Goal: Information Seeking & Learning: Get advice/opinions

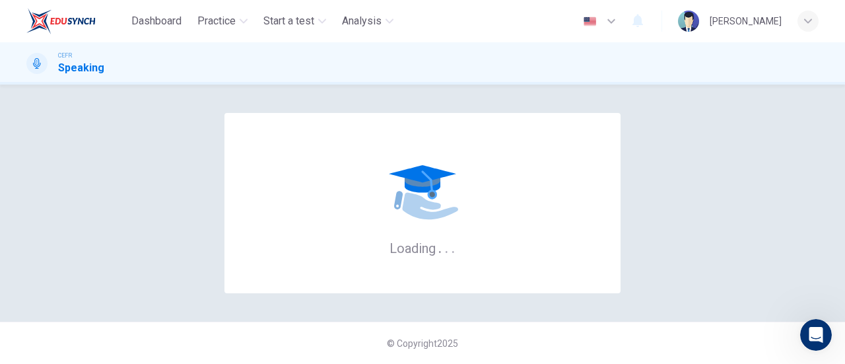
scroll to position [2119, 0]
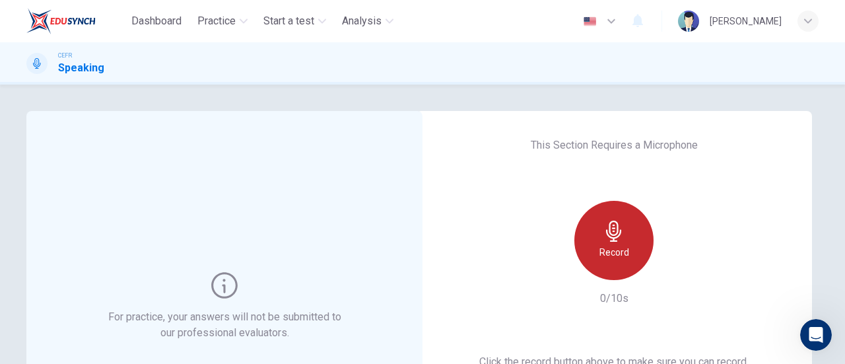
click at [608, 224] on icon "button" at bounding box center [613, 230] width 21 height 21
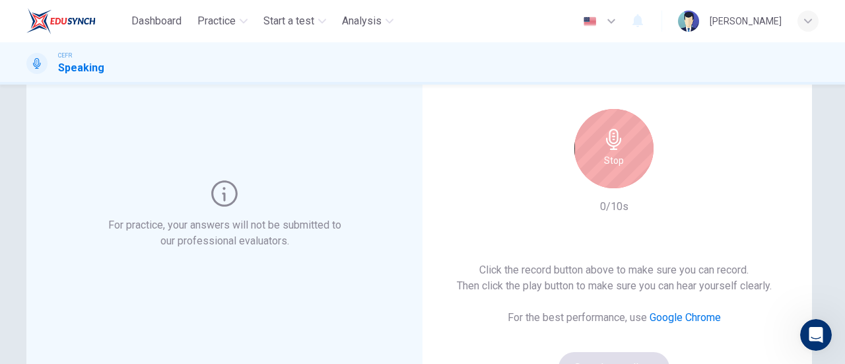
scroll to position [94, 0]
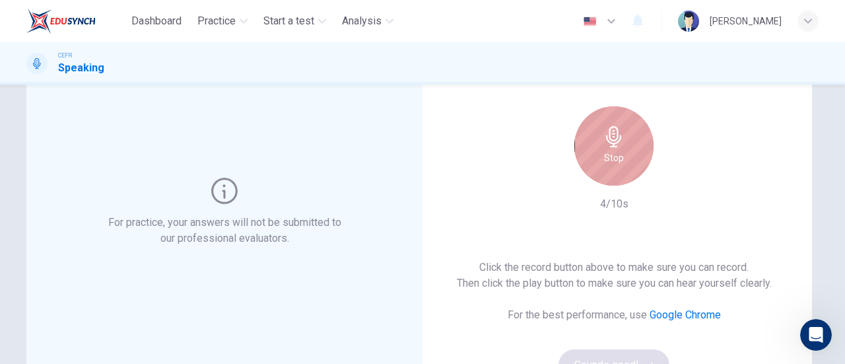
click at [615, 148] on div "Stop" at bounding box center [613, 145] width 79 height 79
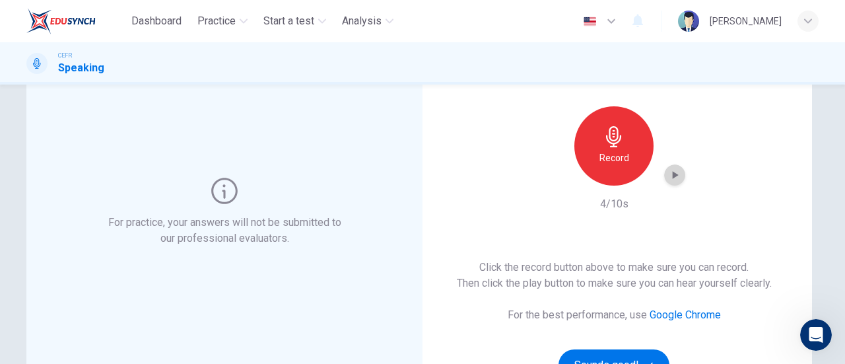
click at [670, 164] on div "button" at bounding box center [674, 174] width 21 height 21
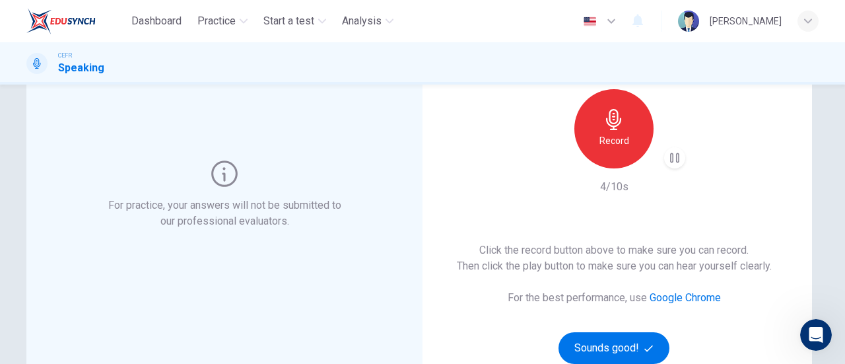
scroll to position [113, 0]
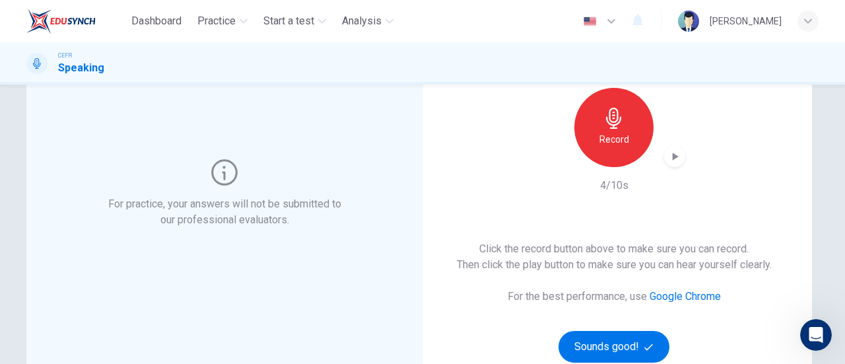
click at [491, 188] on div "This Section Requires a Microphone Record 4/10s Click the record button above t…" at bounding box center [614, 193] width 396 height 391
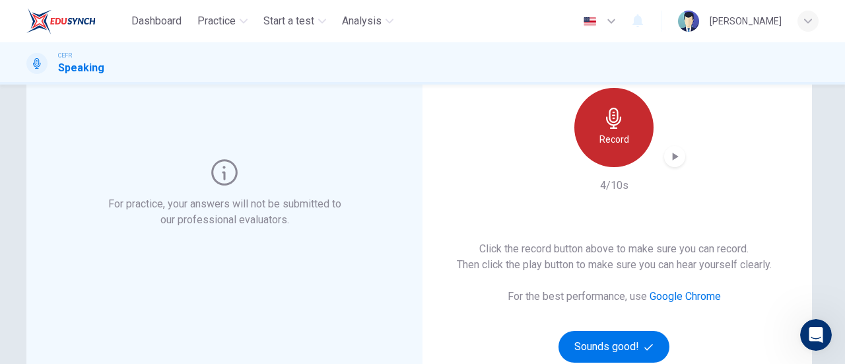
click at [608, 127] on icon "button" at bounding box center [613, 118] width 15 height 21
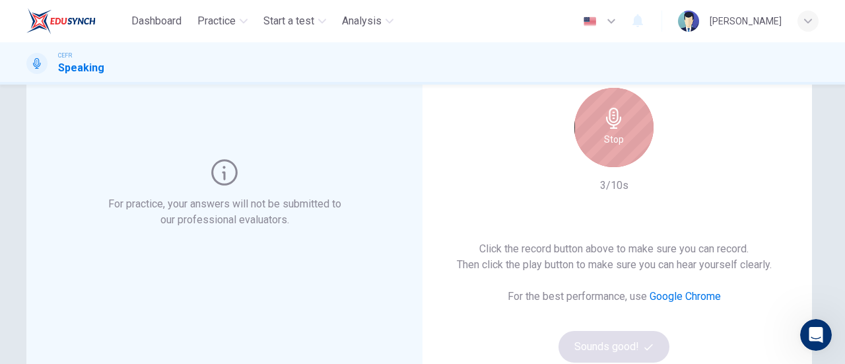
click at [608, 127] on icon "button" at bounding box center [613, 118] width 15 height 21
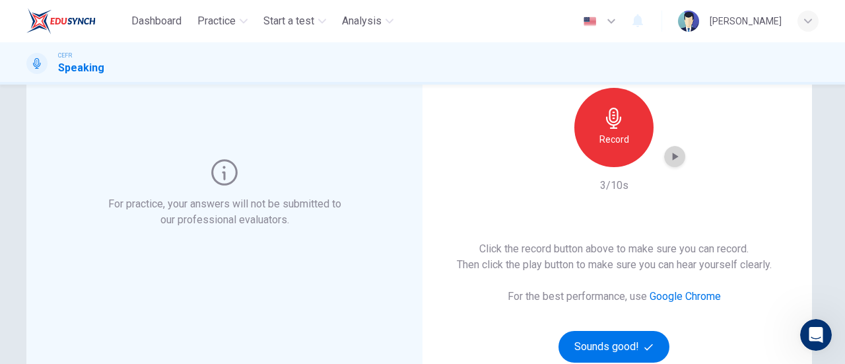
click at [675, 158] on icon "button" at bounding box center [674, 156] width 13 height 13
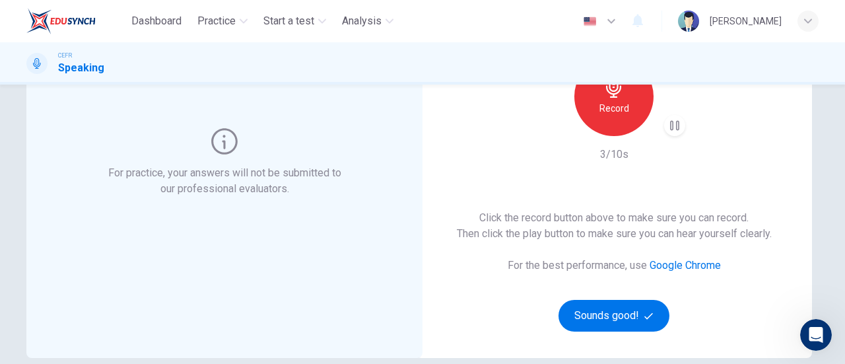
scroll to position [143, 0]
click at [674, 123] on icon "button" at bounding box center [674, 125] width 13 height 13
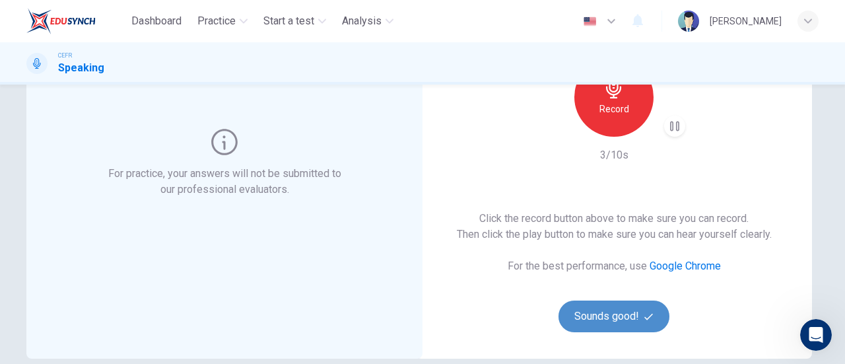
click at [597, 305] on button "Sounds good!" at bounding box center [613, 316] width 111 height 32
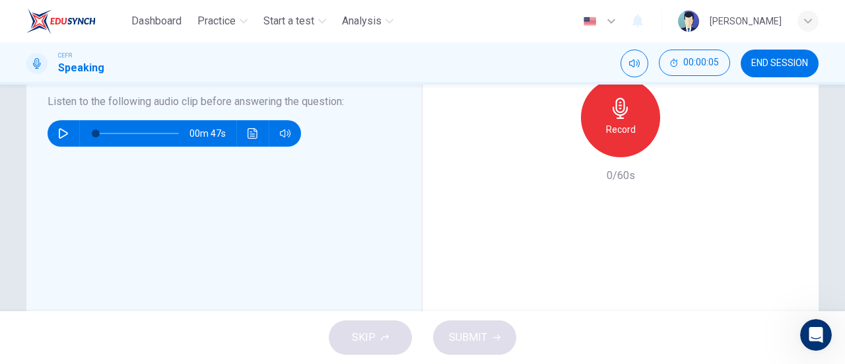
scroll to position [410, 0]
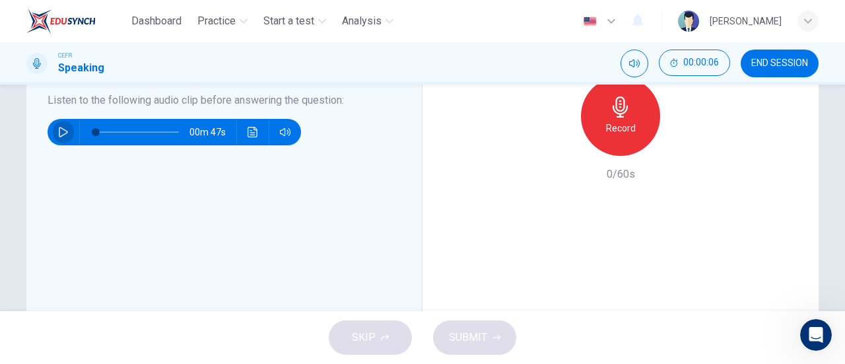
click at [58, 134] on icon "button" at bounding box center [63, 132] width 11 height 11
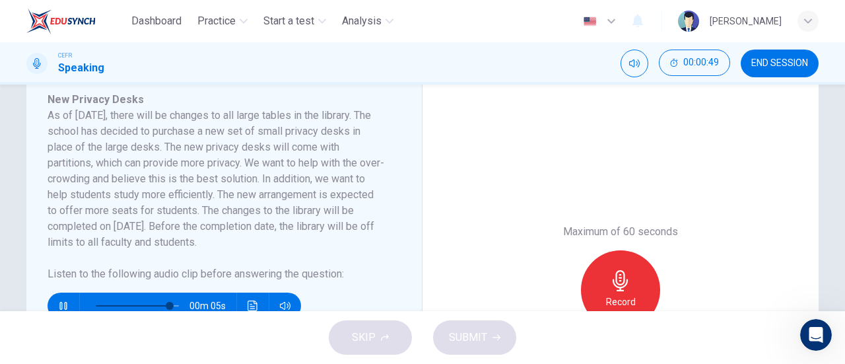
scroll to position [237, 0]
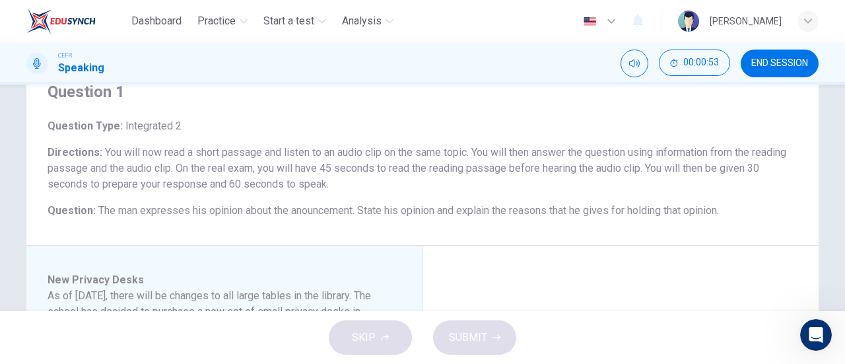
type input "0"
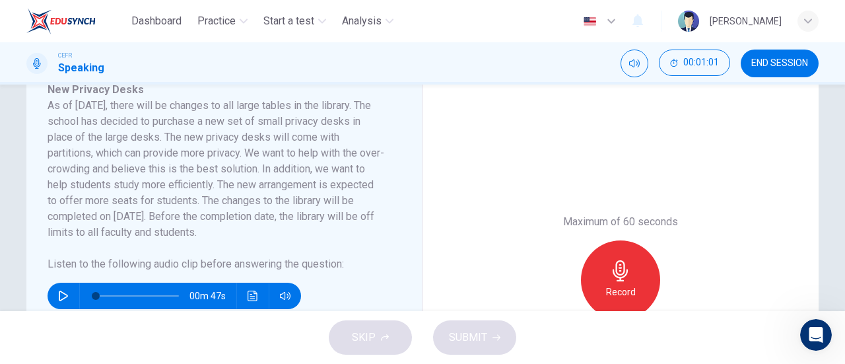
scroll to position [273, 0]
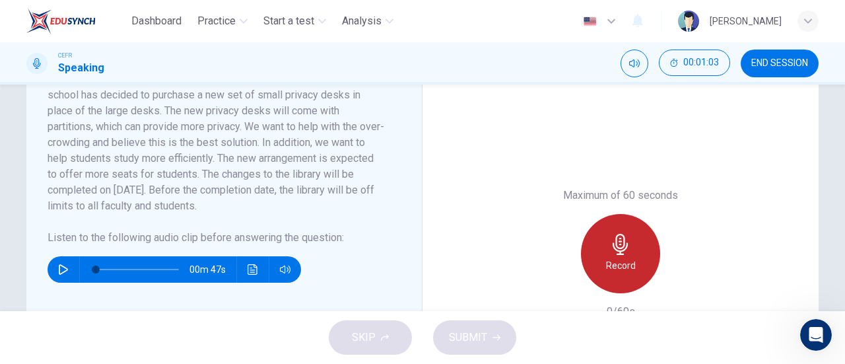
click at [639, 249] on div "Record" at bounding box center [620, 253] width 79 height 79
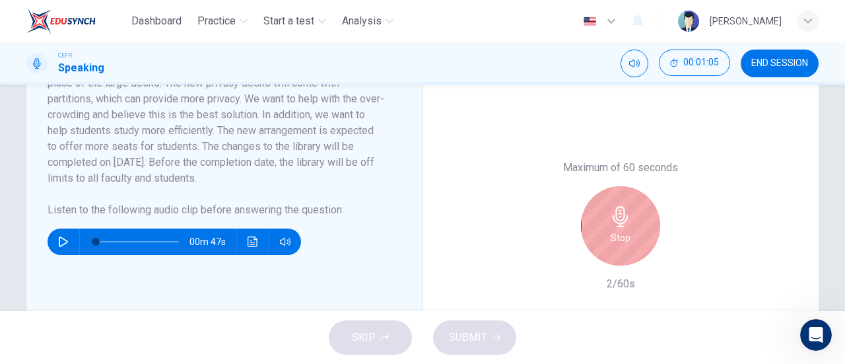
scroll to position [301, 0]
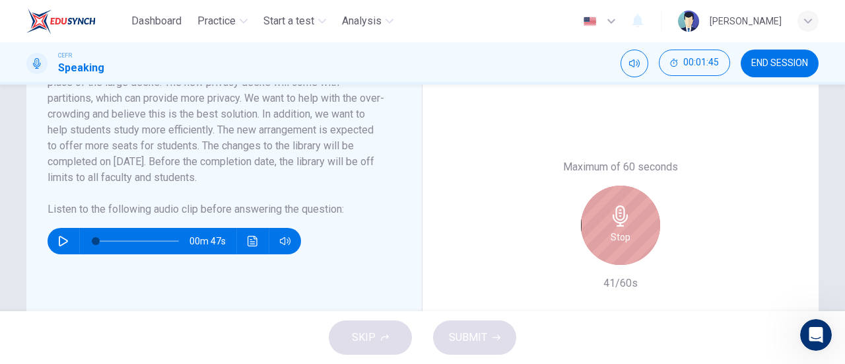
click at [618, 207] on icon "button" at bounding box center [619, 215] width 15 height 21
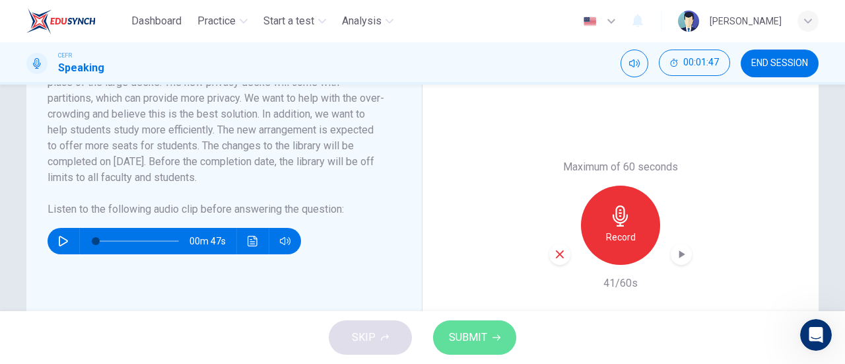
click at [483, 335] on span "SUBMIT" at bounding box center [468, 337] width 38 height 18
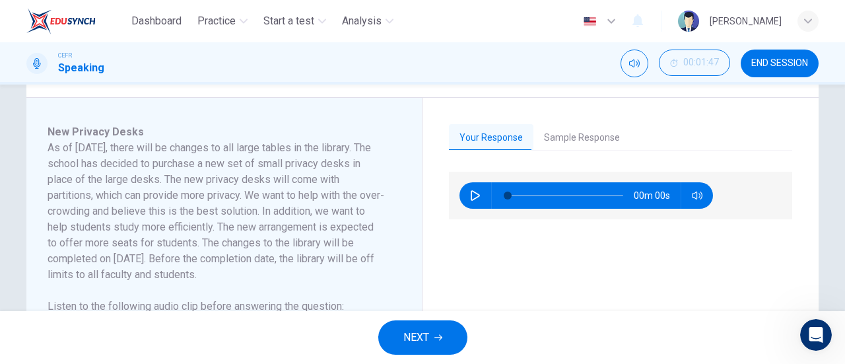
scroll to position [203, 0]
click at [469, 210] on div "00m 00s" at bounding box center [620, 196] width 343 height 48
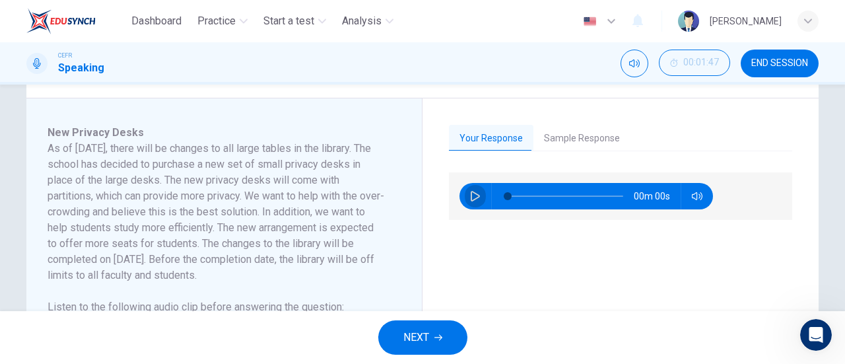
click at [470, 197] on icon "button" at bounding box center [475, 196] width 11 height 11
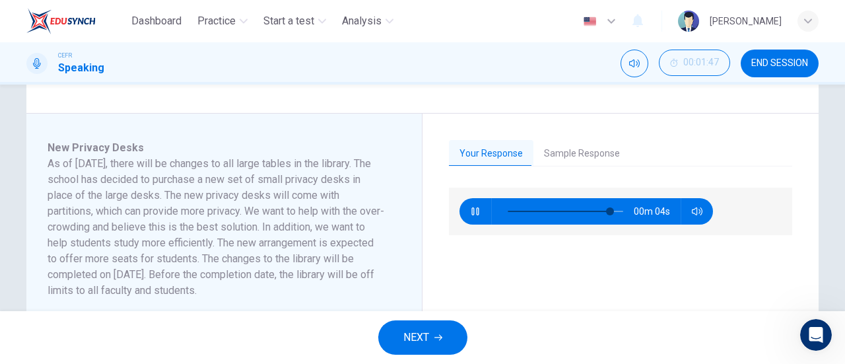
scroll to position [191, 0]
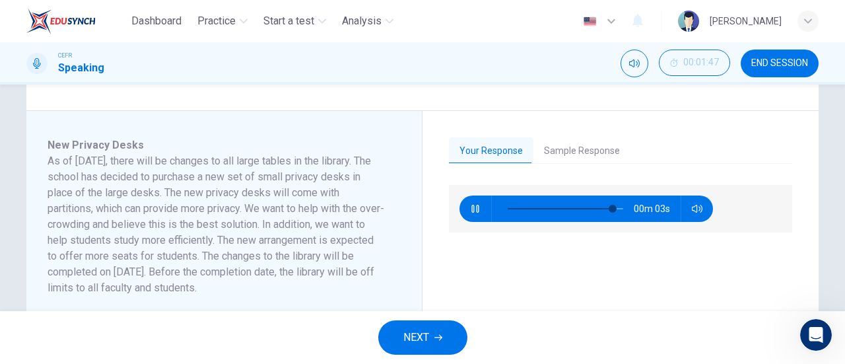
type input "93"
click at [590, 149] on button "Sample Response" at bounding box center [581, 151] width 97 height 28
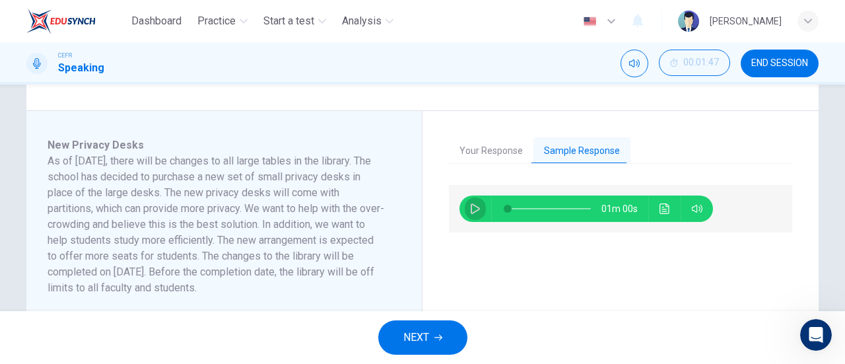
click at [476, 198] on button "button" at bounding box center [475, 208] width 21 height 26
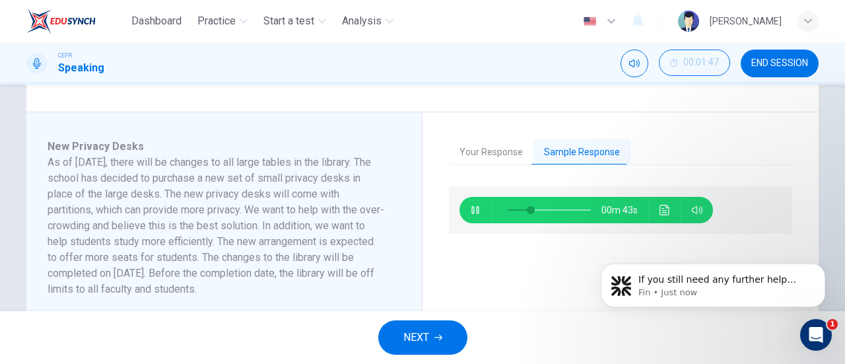
scroll to position [0, 0]
click at [719, 277] on p "If you still need any further help with your patching test scores or the score …" at bounding box center [723, 279] width 170 height 13
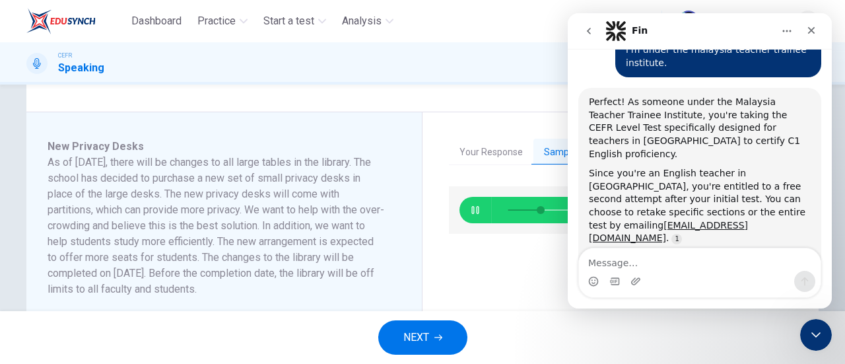
scroll to position [2222, 0]
click at [471, 210] on icon "button" at bounding box center [475, 210] width 11 height 11
type input "49"
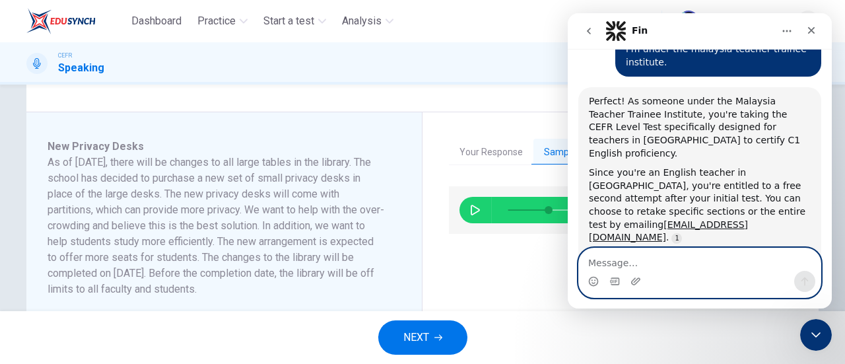
click at [660, 252] on textarea "Message…" at bounding box center [700, 259] width 242 height 22
click at [664, 255] on textarea "Message…" at bounding box center [700, 259] width 242 height 22
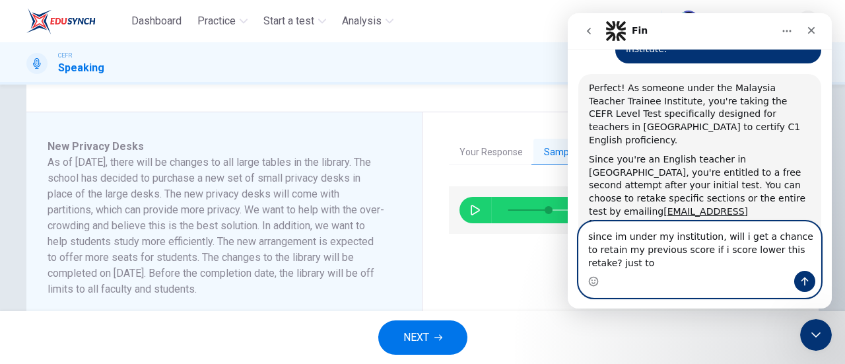
scroll to position [2249, 0]
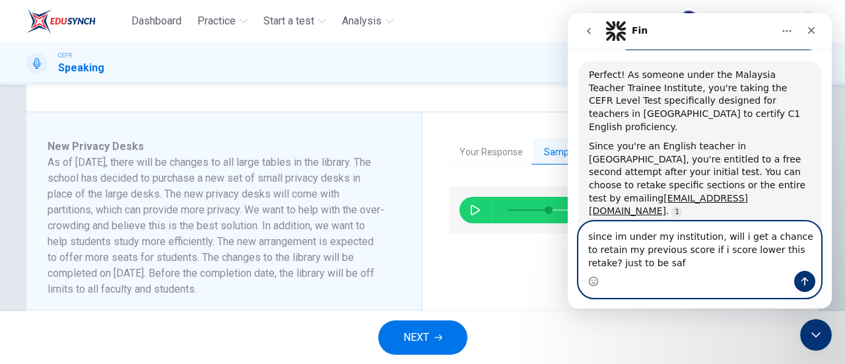
type textarea "since im under my institution, will i get a chance to retain my previous score …"
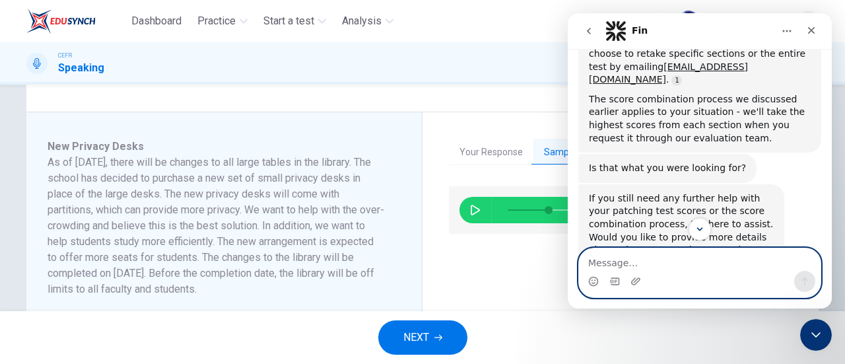
scroll to position [2382, 0]
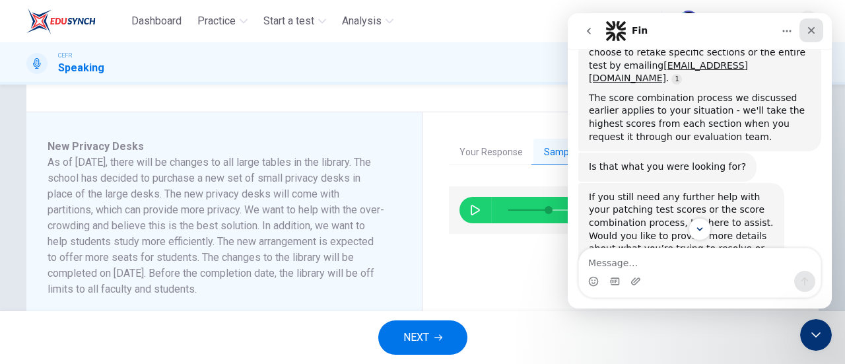
click at [810, 32] on icon "Close" at bounding box center [811, 30] width 11 height 11
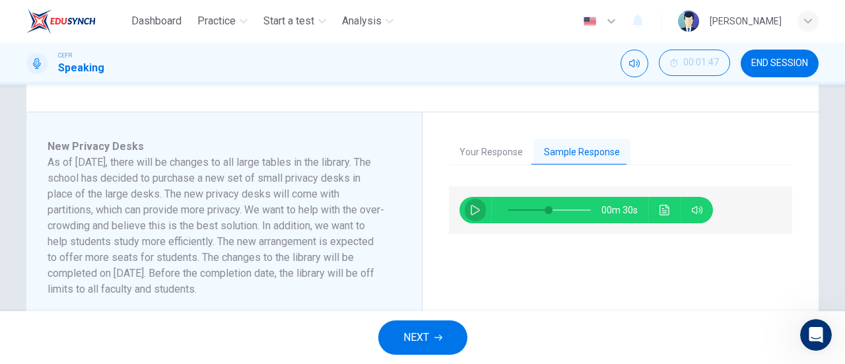
click at [479, 216] on button "button" at bounding box center [475, 210] width 21 height 26
type input "59"
click at [438, 328] on button "NEXT" at bounding box center [422, 337] width 89 height 34
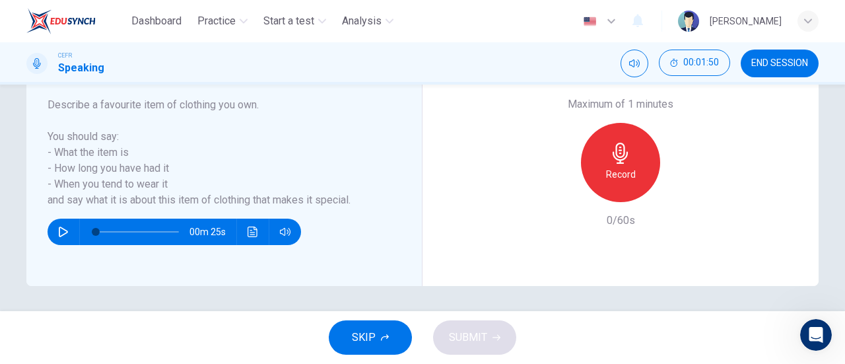
scroll to position [283, 0]
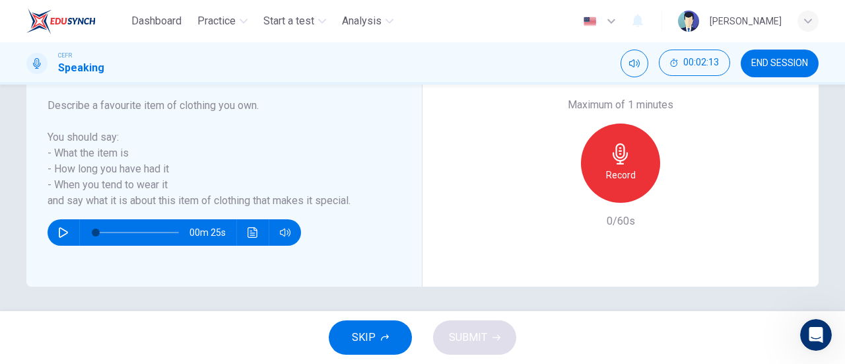
click at [639, 140] on div "Record" at bounding box center [620, 162] width 79 height 79
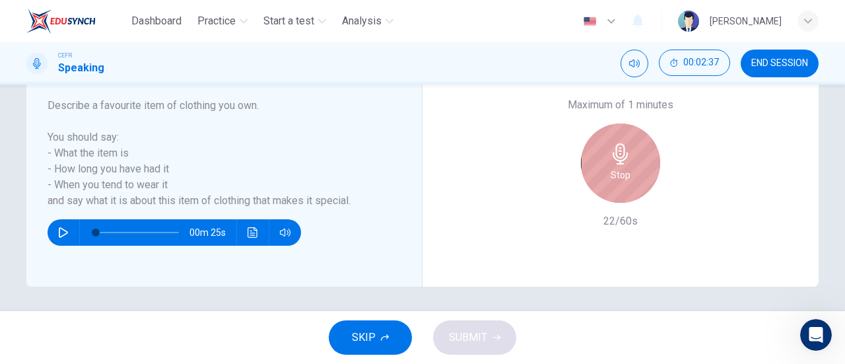
click at [639, 140] on div "Stop" at bounding box center [620, 162] width 79 height 79
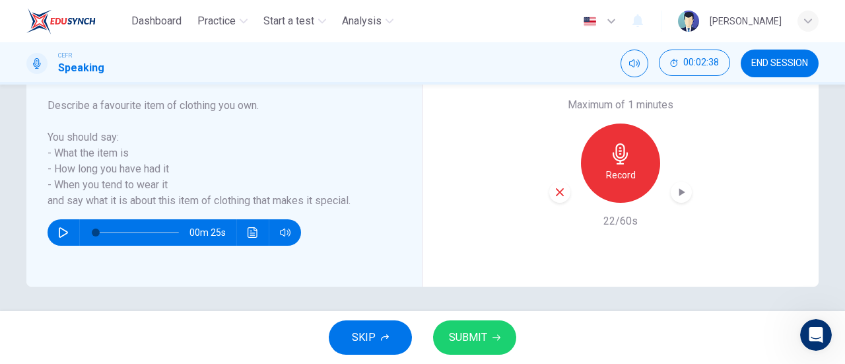
click at [544, 185] on div "Maximum of 1 minutes Record 22/60s" at bounding box center [620, 163] width 396 height 247
click at [556, 194] on icon "button" at bounding box center [560, 192] width 8 height 8
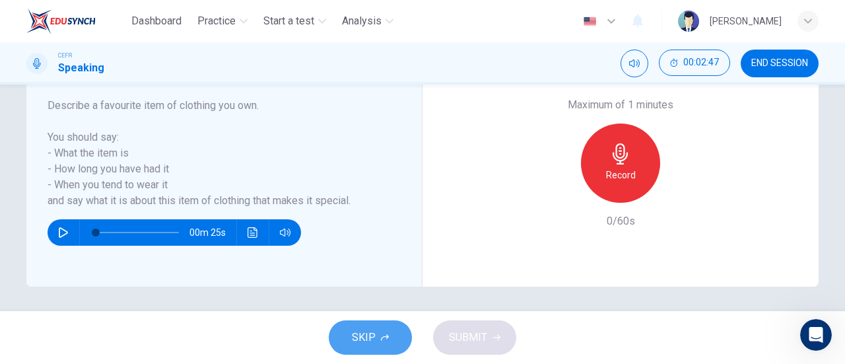
click at [364, 335] on span "SKIP" at bounding box center [364, 337] width 24 height 18
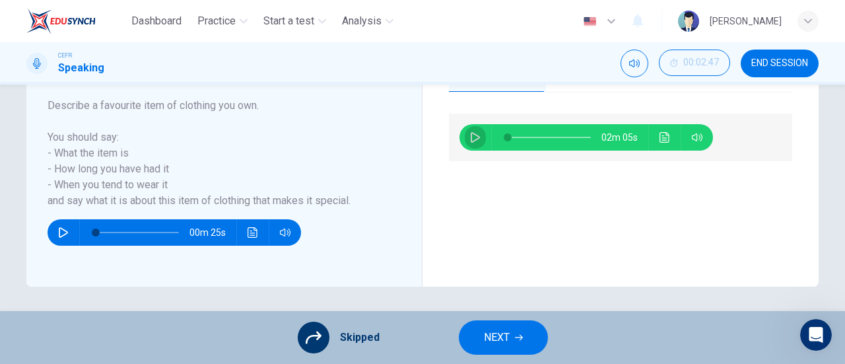
click at [474, 135] on icon "button" at bounding box center [474, 137] width 9 height 11
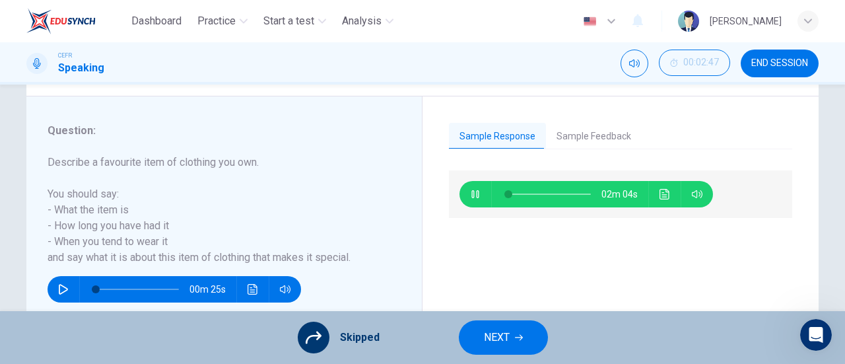
scroll to position [228, 0]
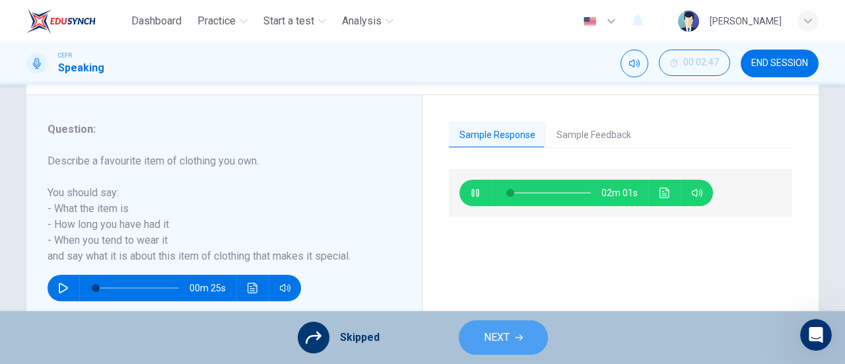
type input "4"
click at [508, 344] on span "NEXT" at bounding box center [497, 337] width 26 height 18
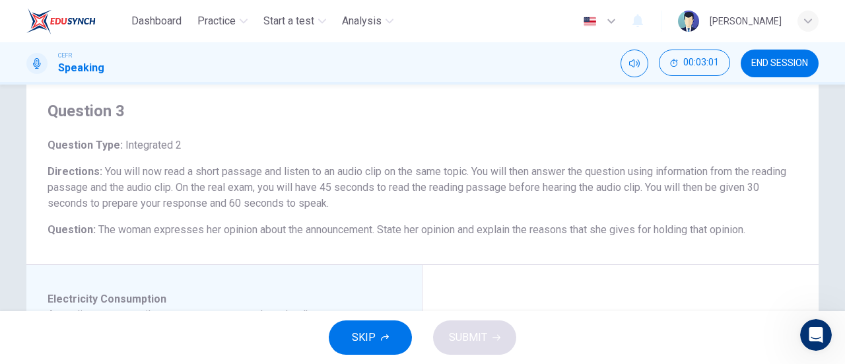
scroll to position [35, 0]
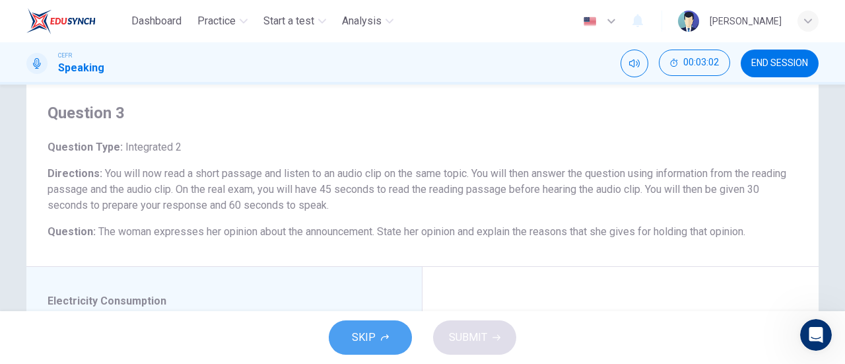
click at [381, 334] on icon "button" at bounding box center [385, 337] width 8 height 8
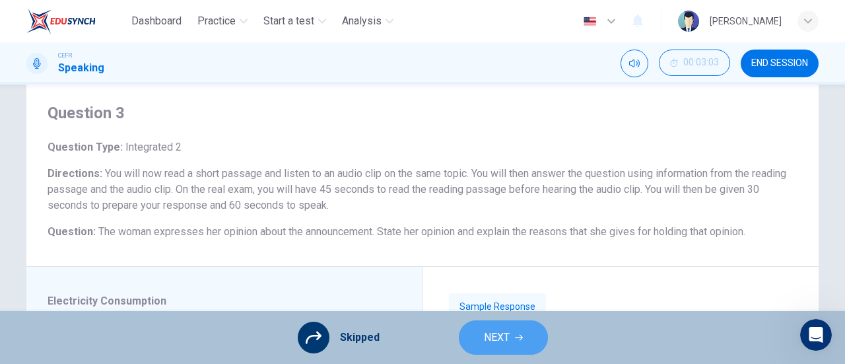
click at [505, 331] on span "NEXT" at bounding box center [497, 337] width 26 height 18
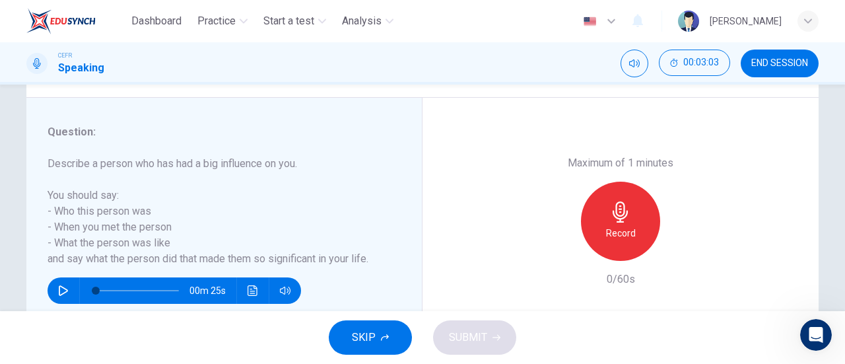
scroll to position [227, 0]
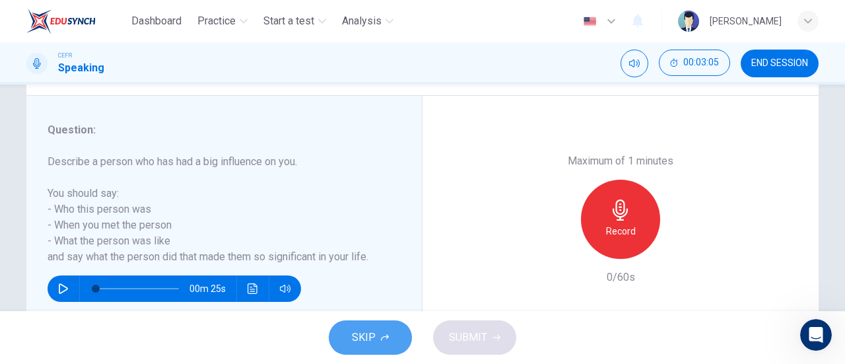
click at [364, 344] on span "SKIP" at bounding box center [364, 337] width 24 height 18
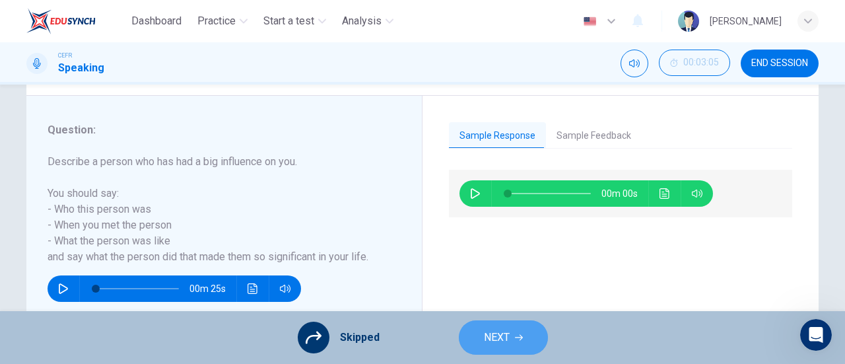
click at [493, 340] on span "NEXT" at bounding box center [497, 337] width 26 height 18
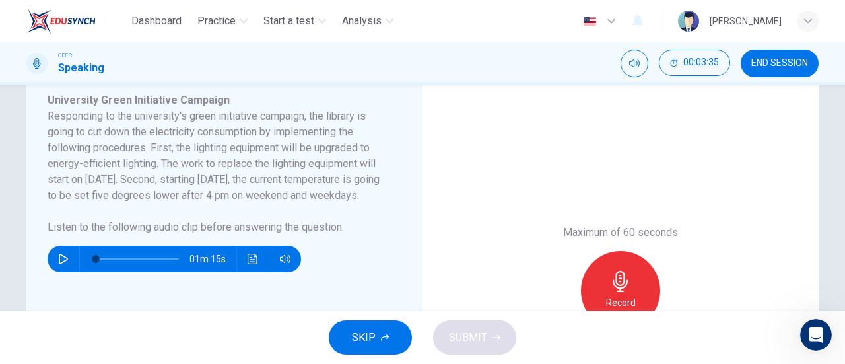
scroll to position [0, 0]
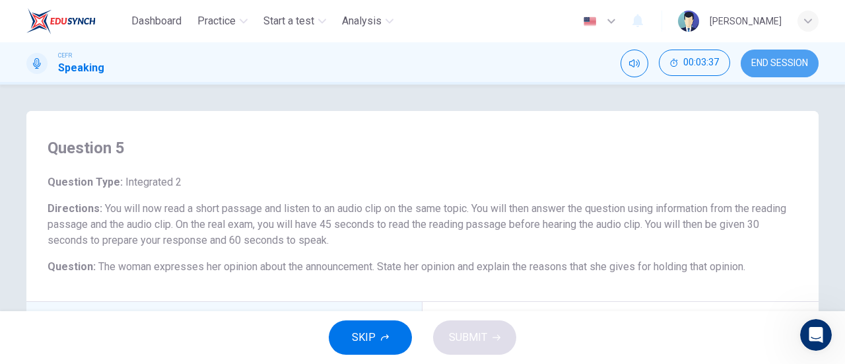
click at [785, 61] on span "END SESSION" at bounding box center [779, 63] width 57 height 11
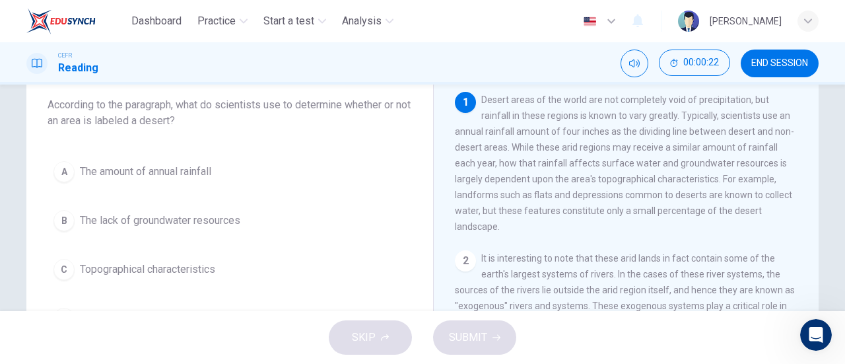
scroll to position [78, 0]
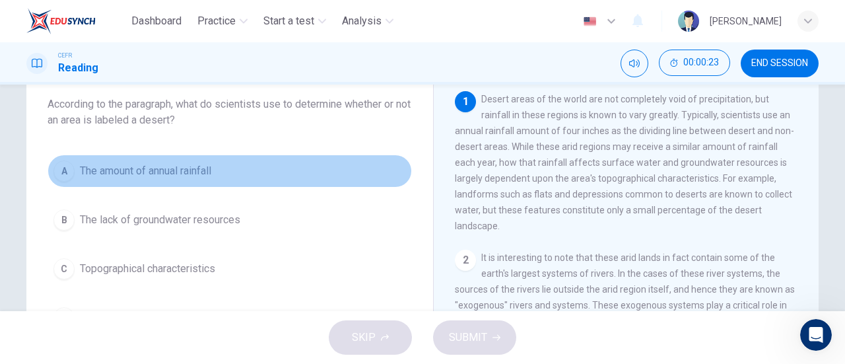
click at [234, 179] on button "A The amount of annual rainfall" at bounding box center [230, 170] width 364 height 33
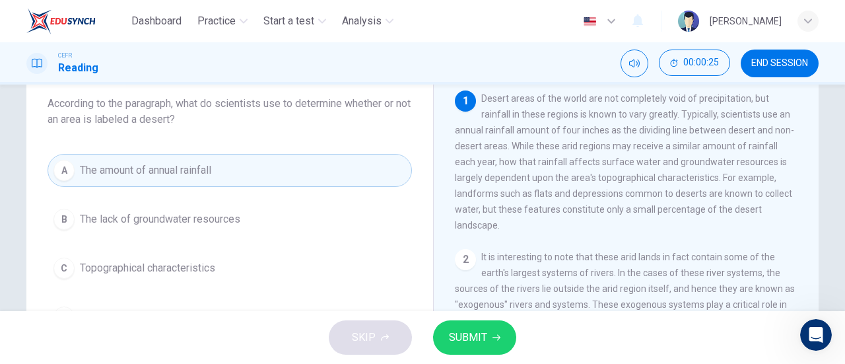
scroll to position [77, 0]
click at [476, 316] on div "SKIP SUBMIT" at bounding box center [422, 337] width 845 height 53
click at [490, 327] on button "SUBMIT" at bounding box center [474, 337] width 83 height 34
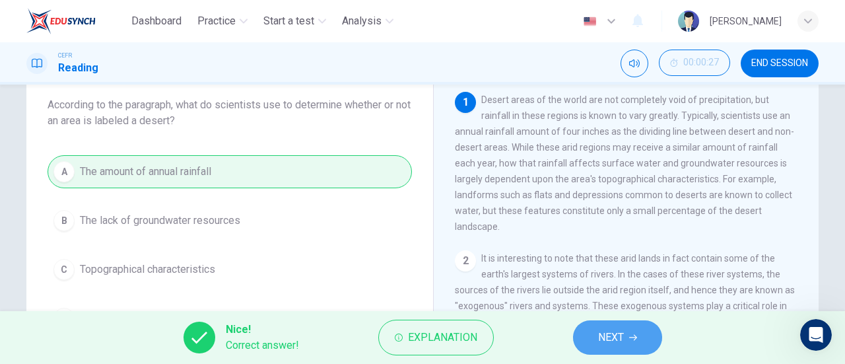
click at [590, 330] on button "NEXT" at bounding box center [617, 337] width 89 height 34
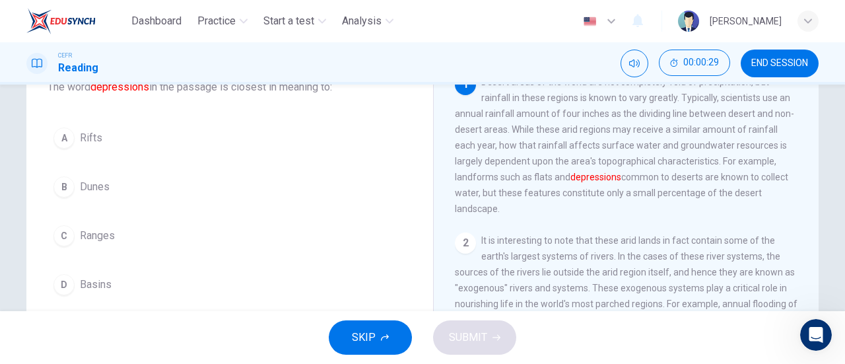
scroll to position [96, 0]
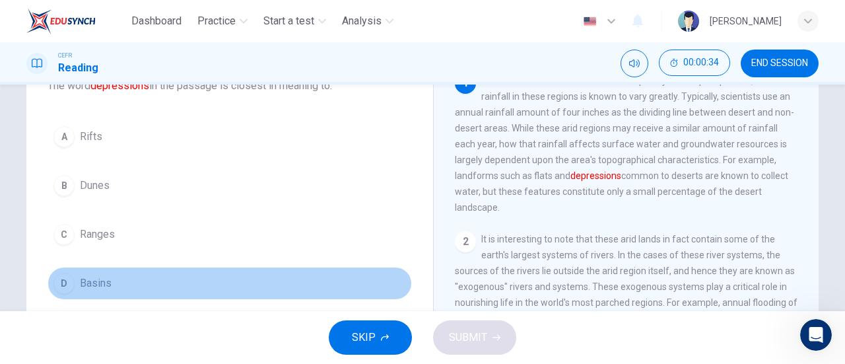
click at [113, 289] on button "D Basins" at bounding box center [230, 283] width 364 height 33
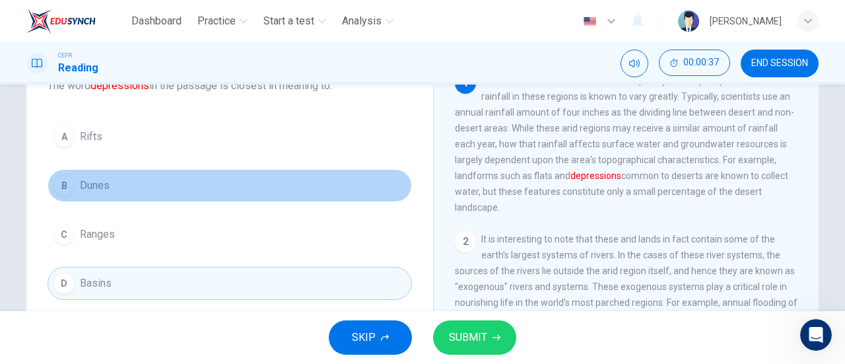
click at [164, 187] on button "B Dunes" at bounding box center [230, 185] width 364 height 33
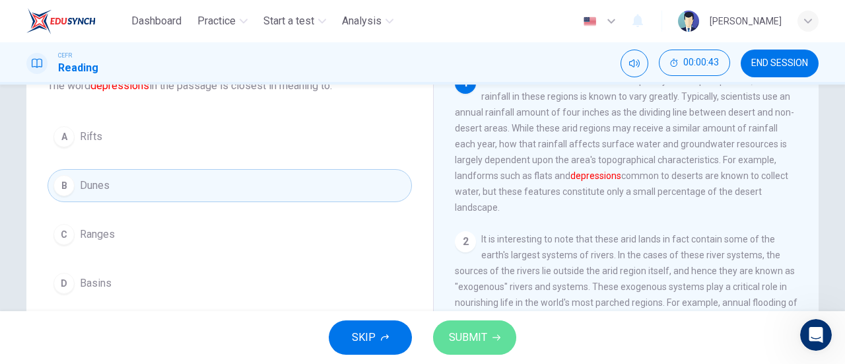
click at [462, 331] on span "SUBMIT" at bounding box center [468, 337] width 38 height 18
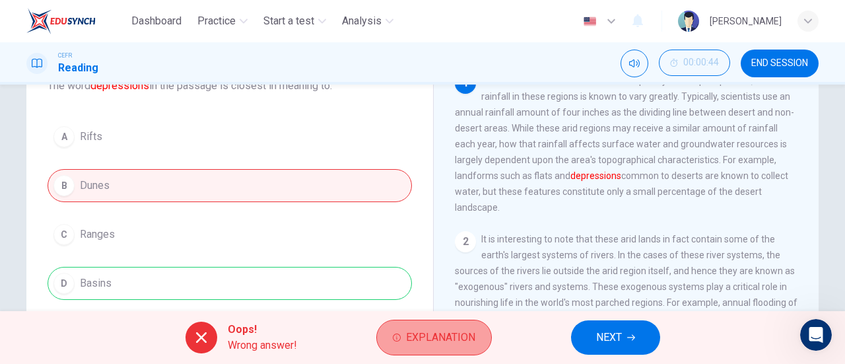
click at [457, 328] on span "Explanation" at bounding box center [440, 337] width 69 height 18
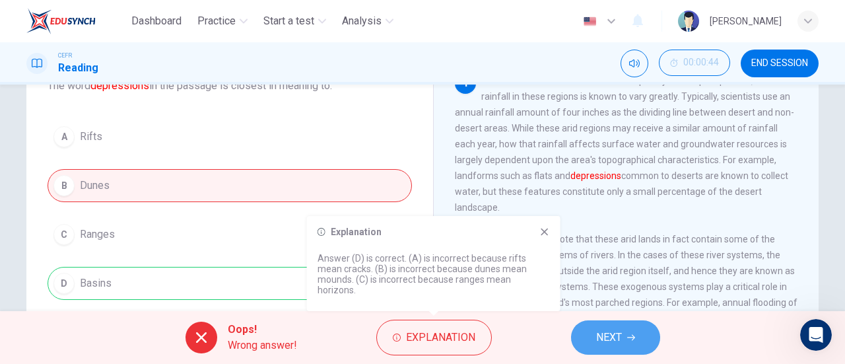
click at [604, 336] on span "NEXT" at bounding box center [609, 337] width 26 height 18
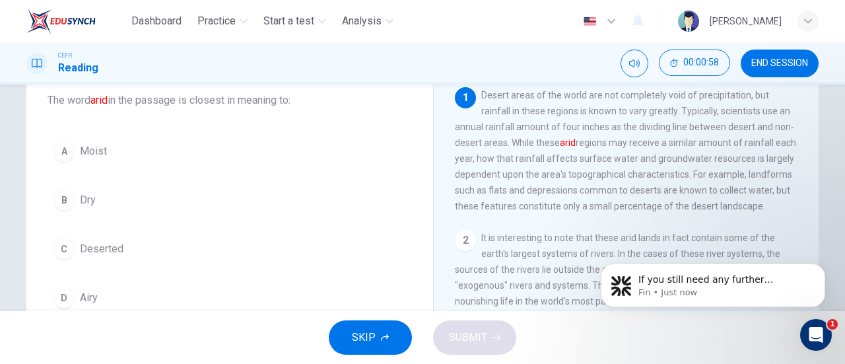
scroll to position [0, 0]
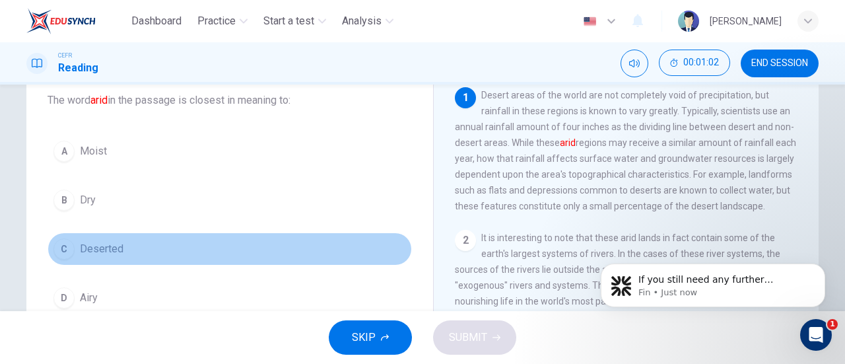
click at [90, 250] on span "Deserted" at bounding box center [102, 249] width 44 height 16
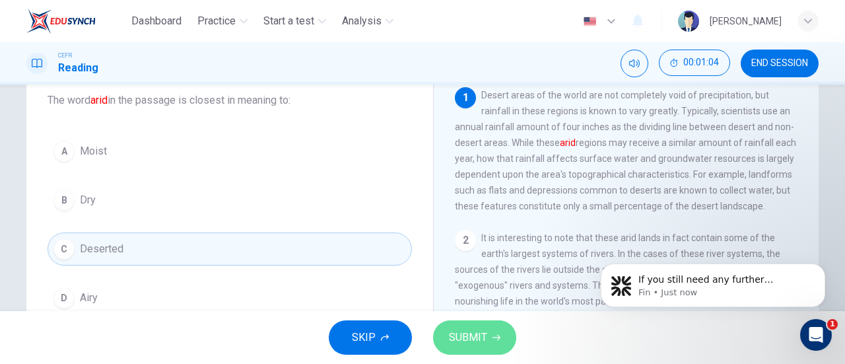
click at [455, 341] on span "SUBMIT" at bounding box center [468, 337] width 38 height 18
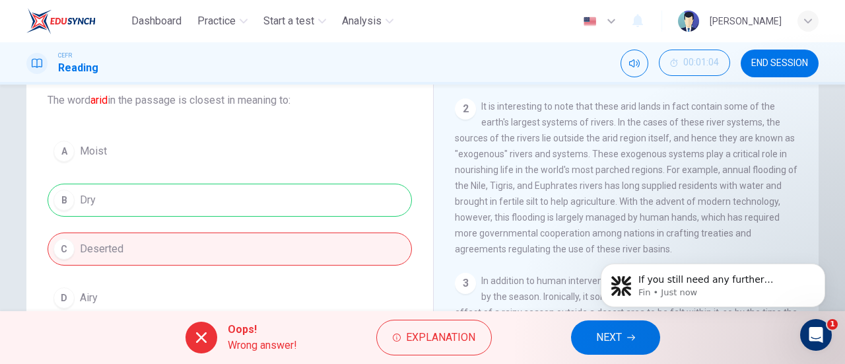
scroll to position [148, 0]
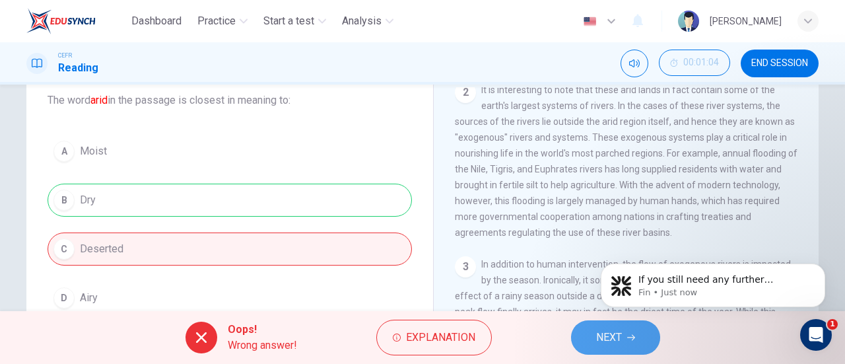
click at [608, 332] on span "NEXT" at bounding box center [609, 337] width 26 height 18
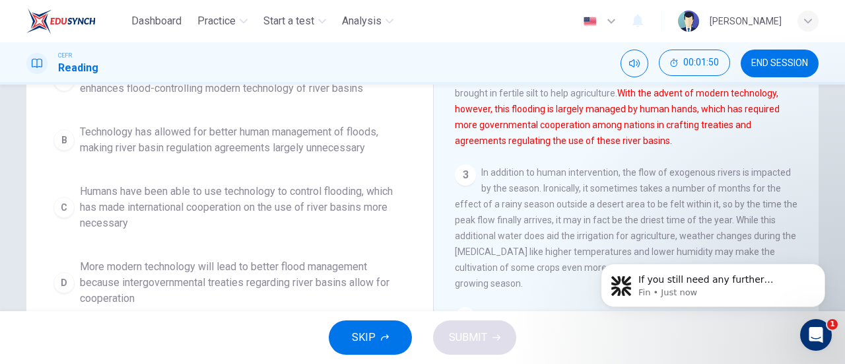
scroll to position [191, 0]
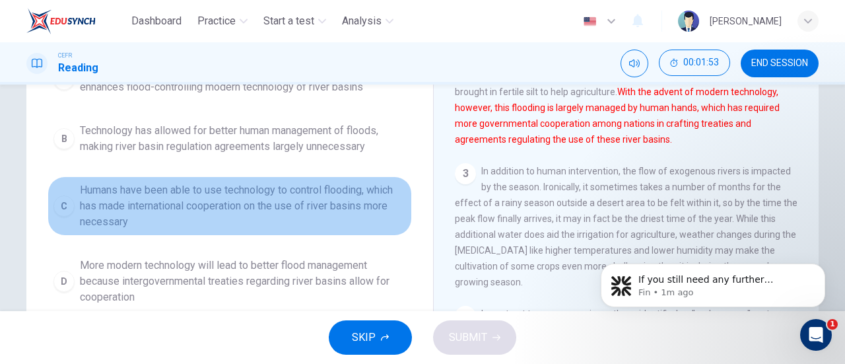
click at [358, 208] on span "Humans have been able to use technology to control flooding, which has made int…" at bounding box center [243, 206] width 326 height 48
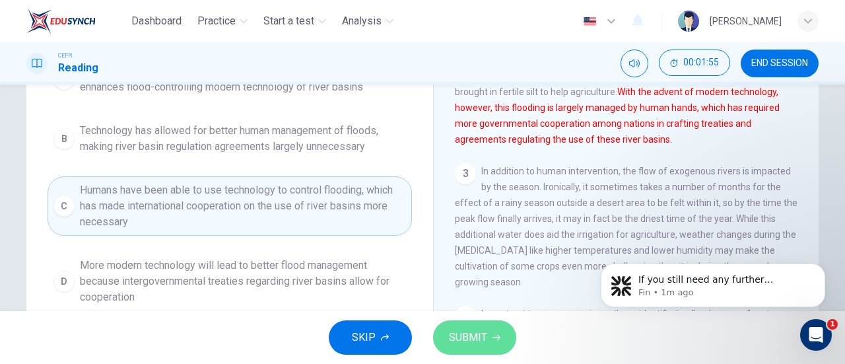
click at [505, 341] on button "SUBMIT" at bounding box center [474, 337] width 83 height 34
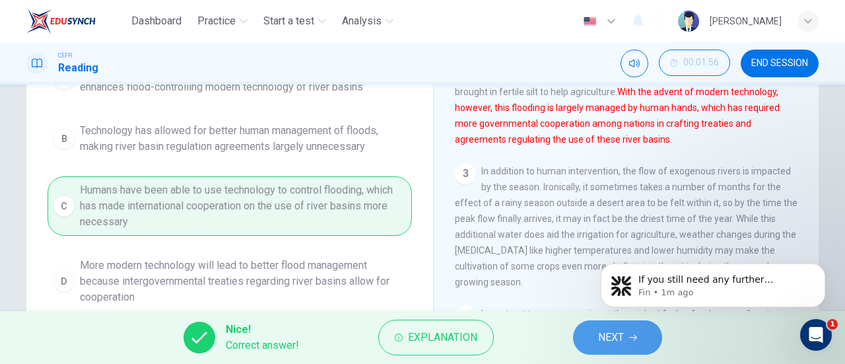
click at [600, 340] on span "NEXT" at bounding box center [611, 337] width 26 height 18
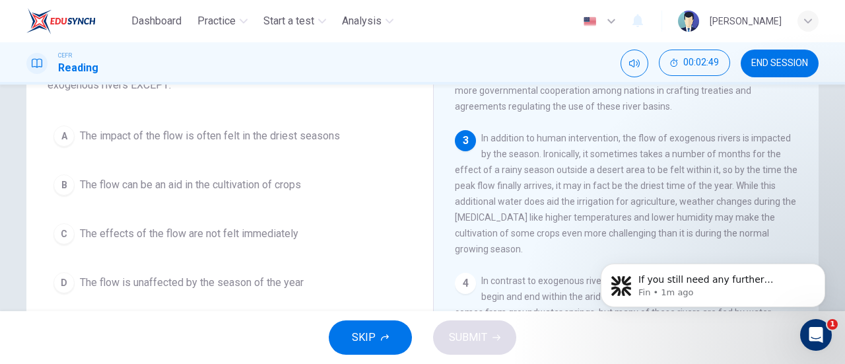
scroll to position [116, 0]
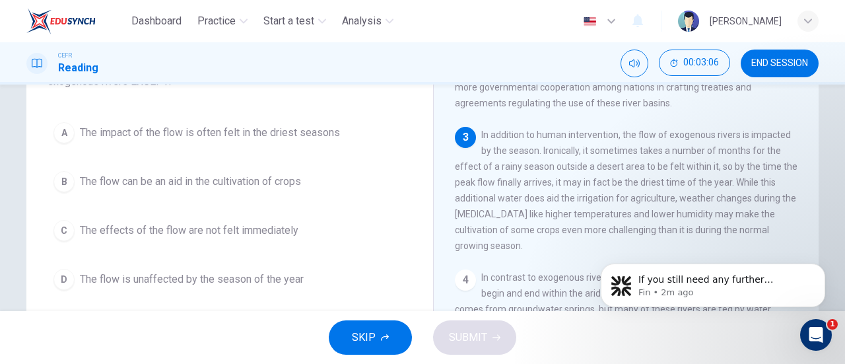
click at [779, 67] on span "END SESSION" at bounding box center [779, 63] width 57 height 11
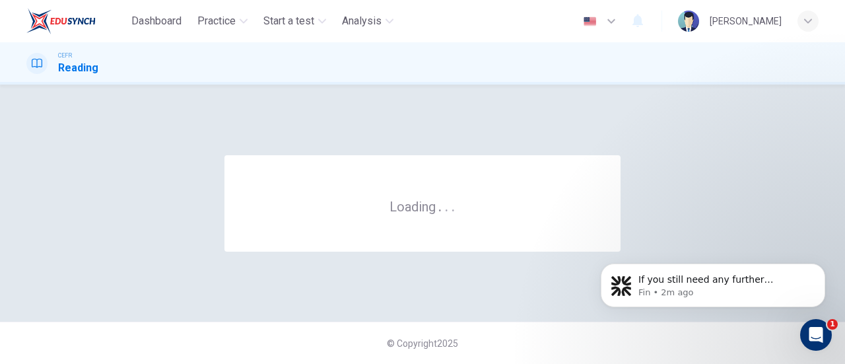
scroll to position [0, 0]
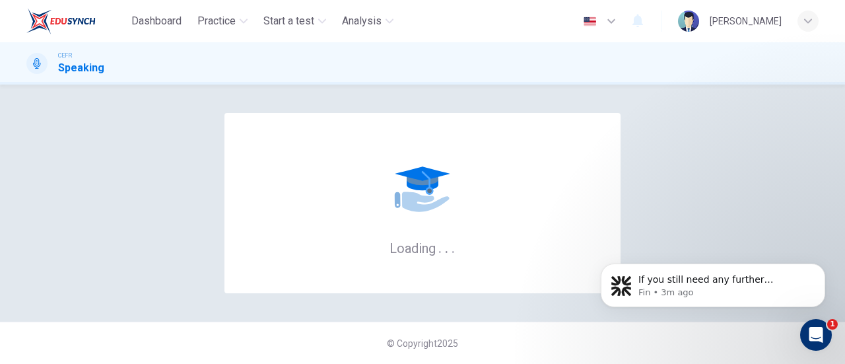
scroll to position [1, 0]
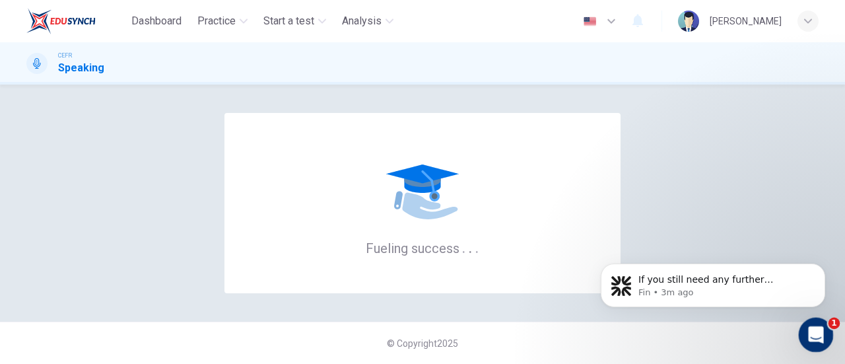
click at [812, 327] on icon "Open Intercom Messenger" at bounding box center [814, 333] width 22 height 22
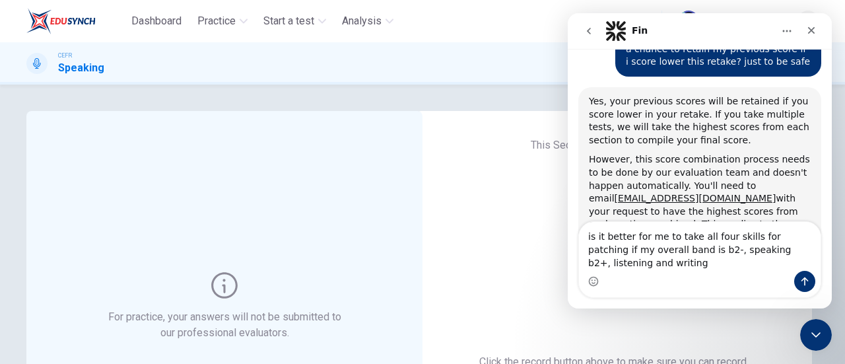
scroll to position [2659, 0]
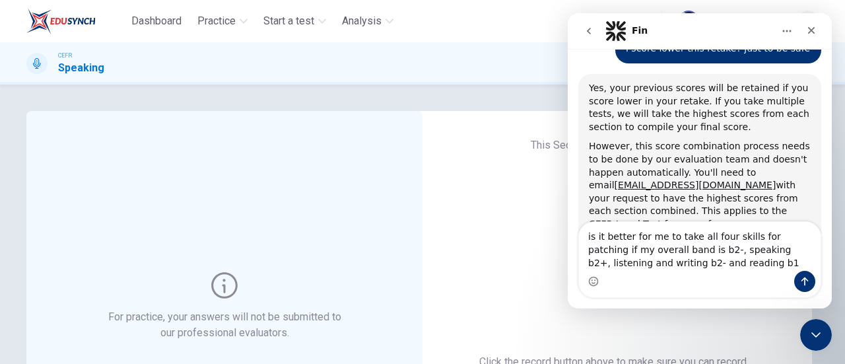
type textarea "is it better for me to take all four skills for patching if my overall band is …"
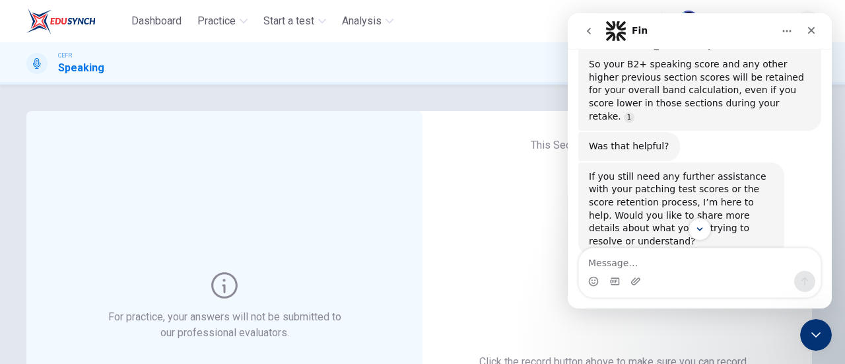
scroll to position [2972, 0]
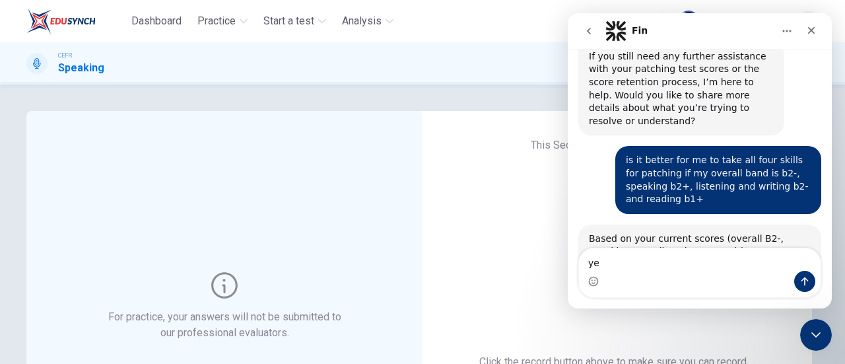
type textarea "y"
click at [811, 37] on div "Close" at bounding box center [811, 30] width 24 height 24
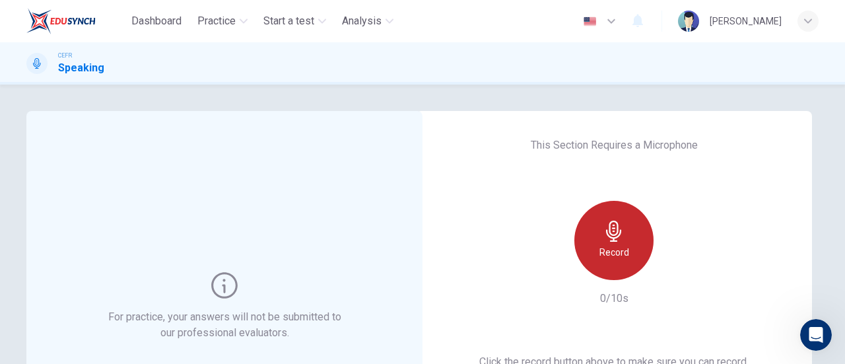
click at [599, 248] on h6 "Record" at bounding box center [614, 252] width 30 height 16
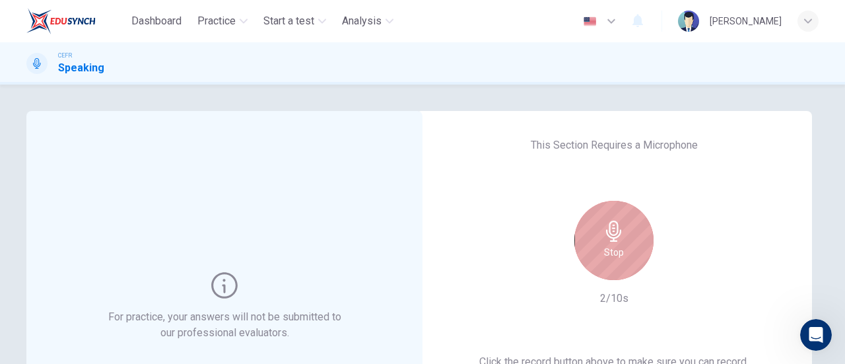
click at [596, 248] on div "Stop" at bounding box center [613, 240] width 79 height 79
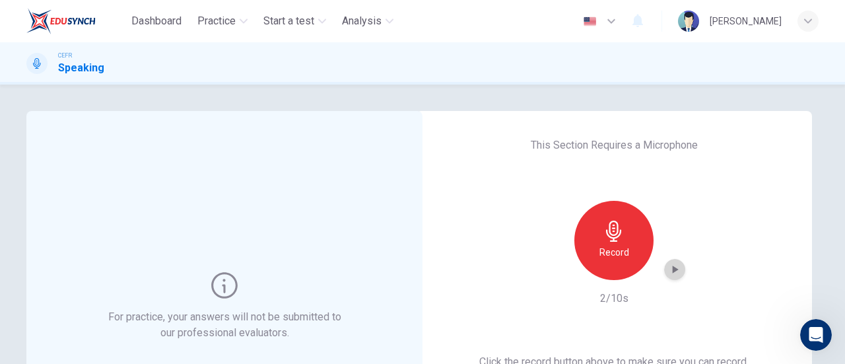
click at [668, 267] on icon "button" at bounding box center [674, 269] width 13 height 13
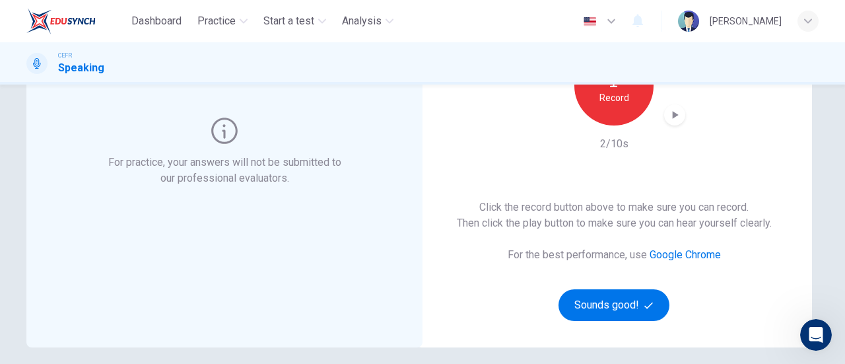
scroll to position [155, 0]
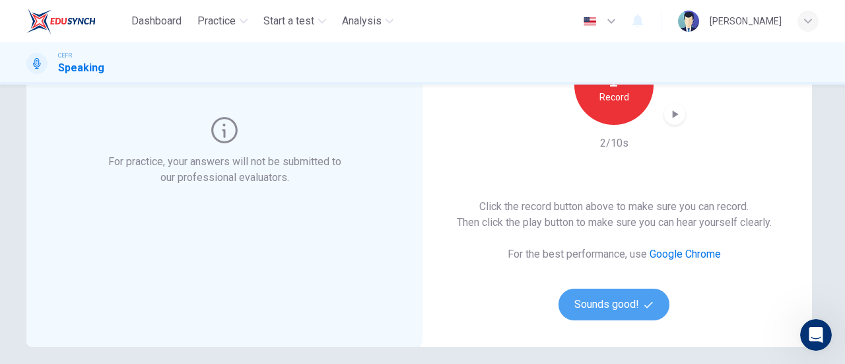
click at [657, 302] on button "Sounds good!" at bounding box center [613, 304] width 111 height 32
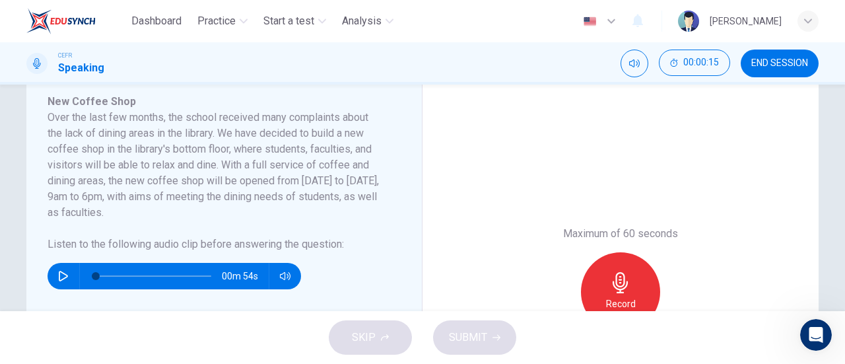
scroll to position [236, 0]
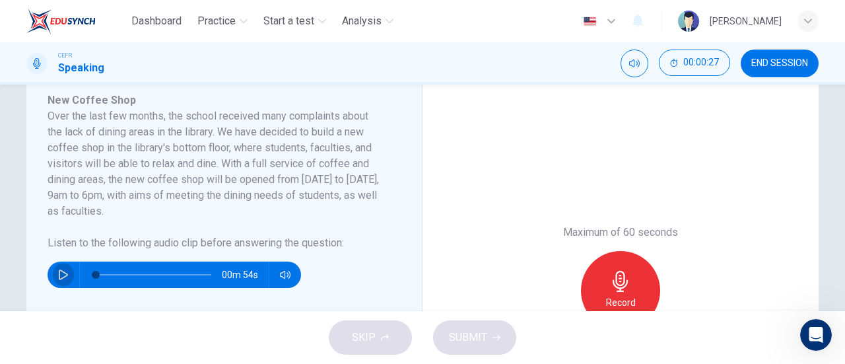
click at [65, 270] on icon "button" at bounding box center [63, 274] width 11 height 11
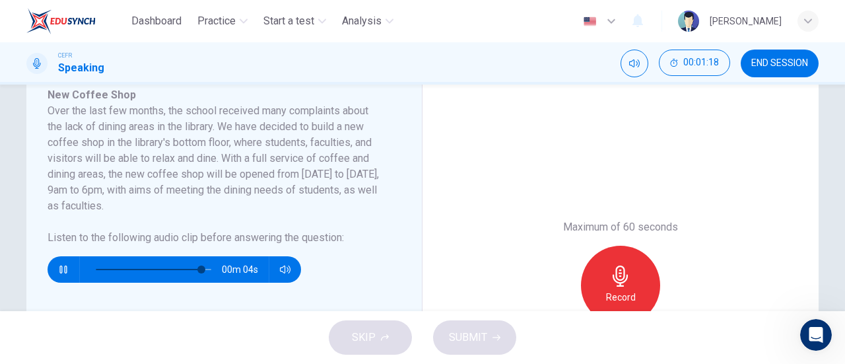
scroll to position [242, 0]
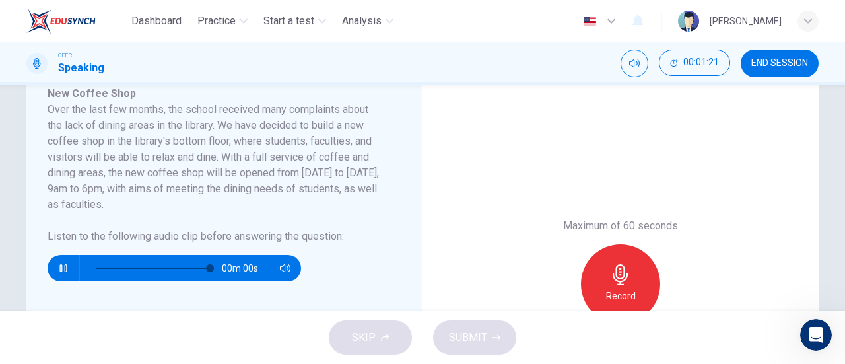
type input "0"
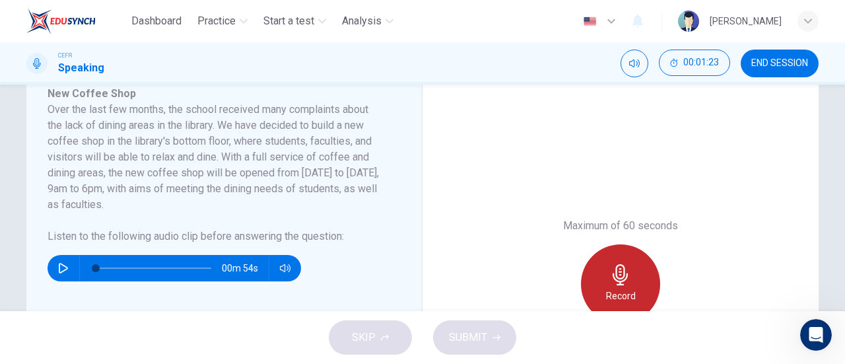
click at [608, 261] on div "Record" at bounding box center [620, 283] width 79 height 79
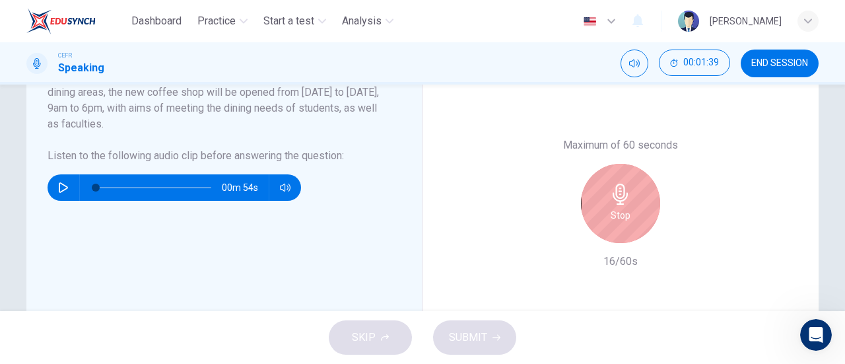
scroll to position [321, 0]
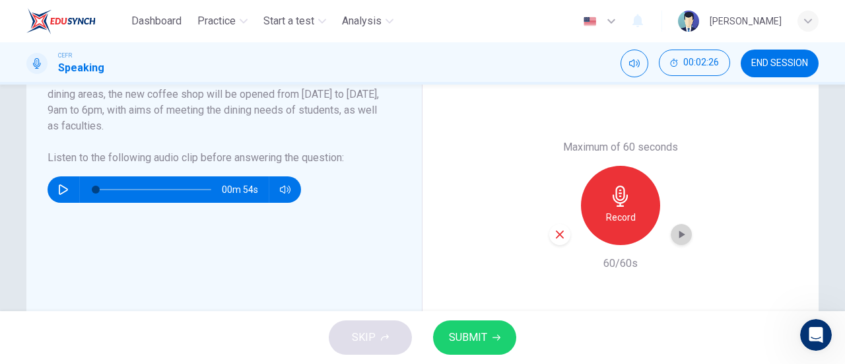
click at [682, 236] on icon "button" at bounding box center [680, 234] width 13 height 13
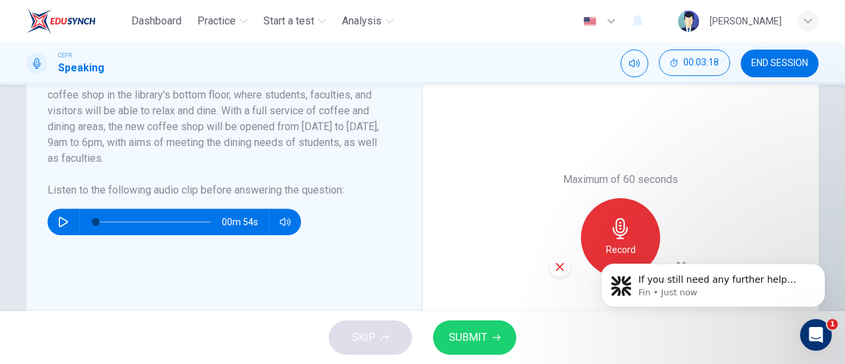
scroll to position [3054, 0]
click at [482, 337] on span "SUBMIT" at bounding box center [468, 337] width 38 height 18
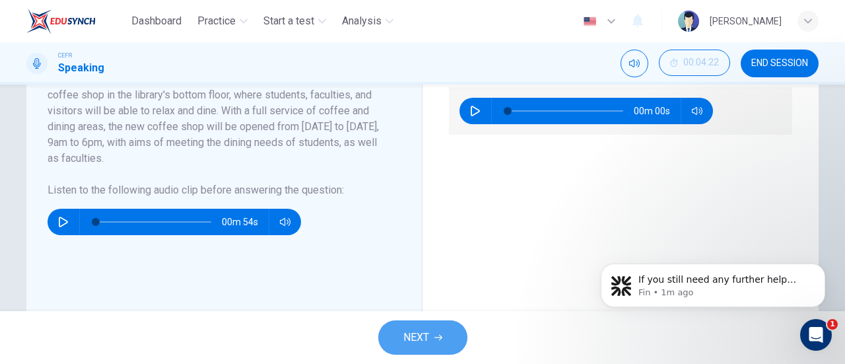
click at [413, 338] on span "NEXT" at bounding box center [416, 337] width 26 height 18
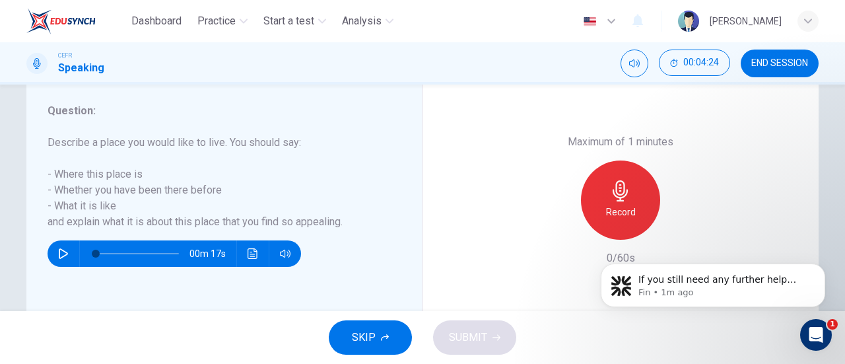
scroll to position [247, 0]
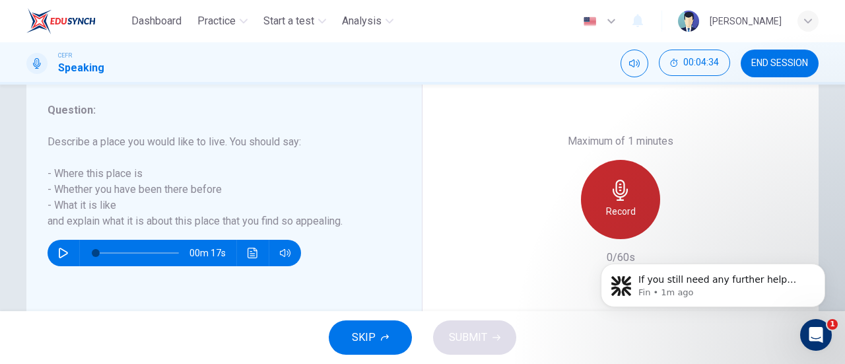
click at [610, 196] on icon "button" at bounding box center [620, 189] width 21 height 21
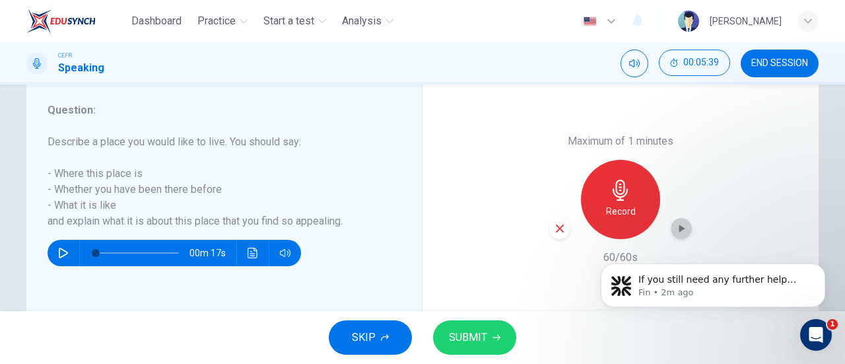
click at [680, 220] on div "button" at bounding box center [680, 228] width 21 height 21
click at [474, 340] on span "SUBMIT" at bounding box center [468, 337] width 38 height 18
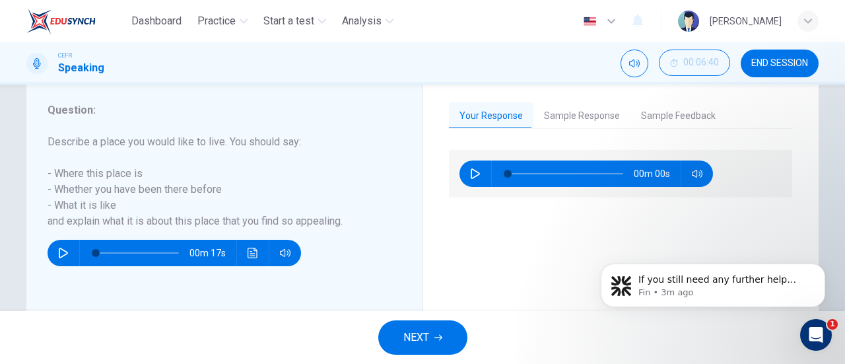
click at [416, 341] on span "NEXT" at bounding box center [416, 337] width 26 height 18
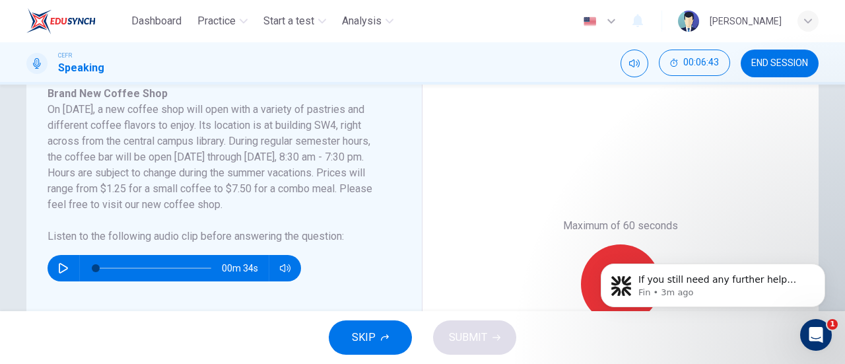
scroll to position [242, 0]
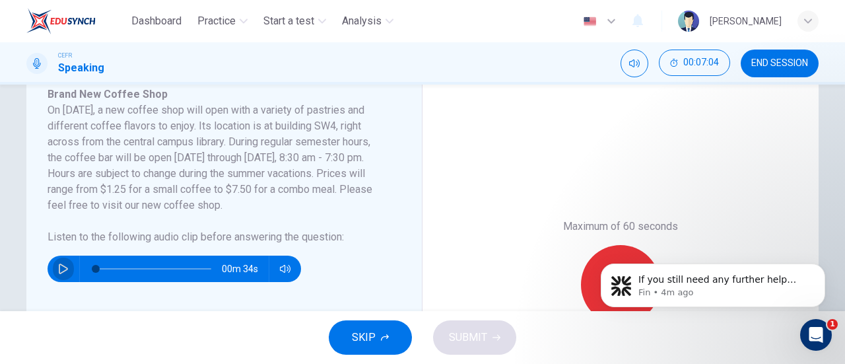
click at [69, 267] on button "button" at bounding box center [63, 268] width 21 height 26
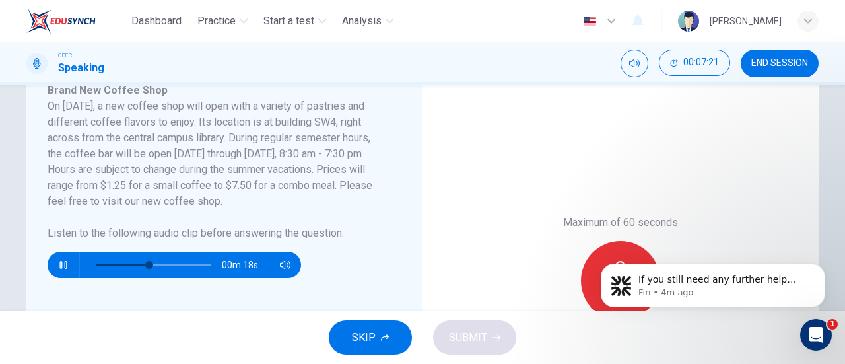
scroll to position [245, 0]
type input "0"
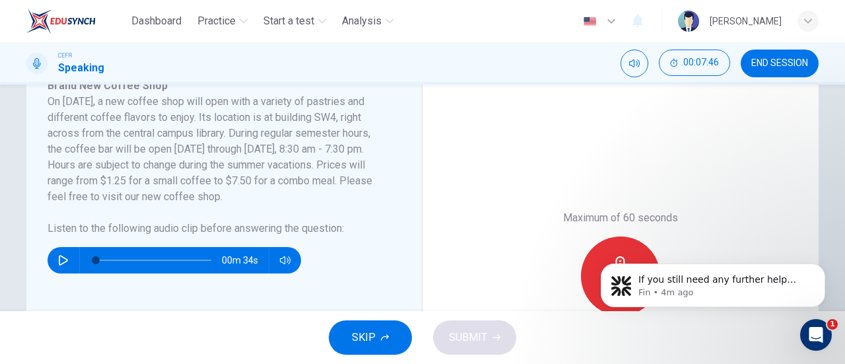
scroll to position [253, 0]
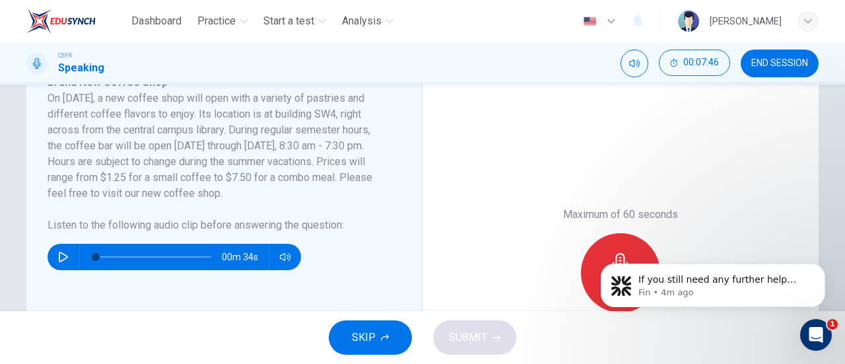
click at [601, 252] on body "If you still need any further help with your patching test or score improvement…" at bounding box center [712, 282] width 253 height 82
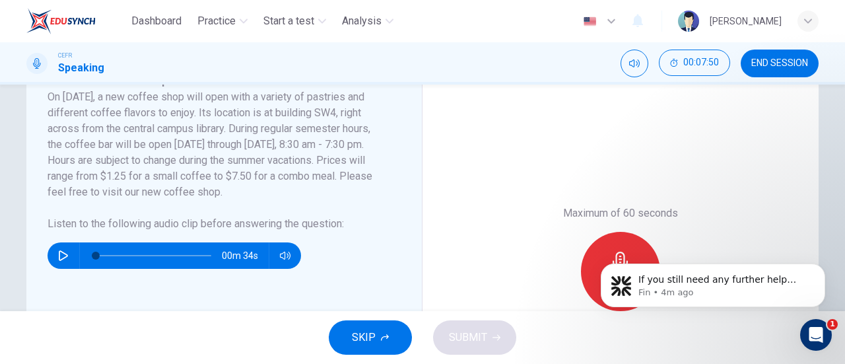
scroll to position [255, 0]
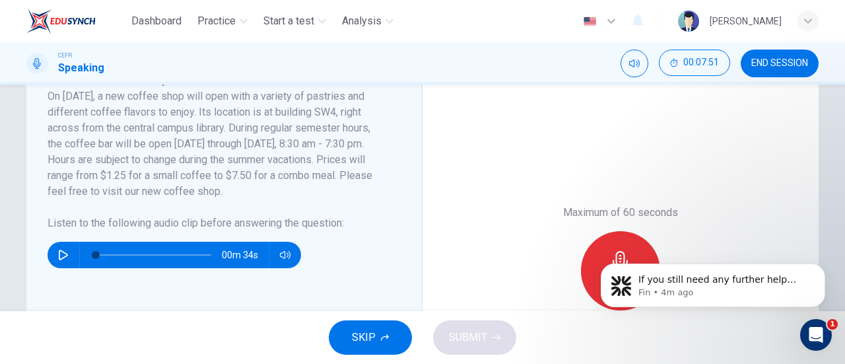
click at [606, 243] on body "If you still need any further help with your patching test or score improvement…" at bounding box center [712, 282] width 253 height 82
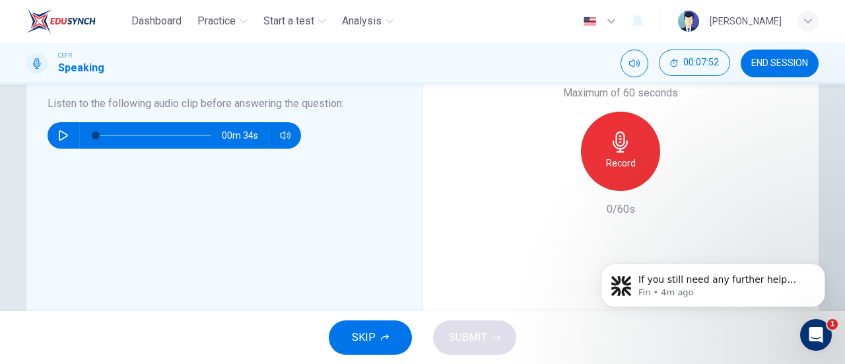
scroll to position [411, 0]
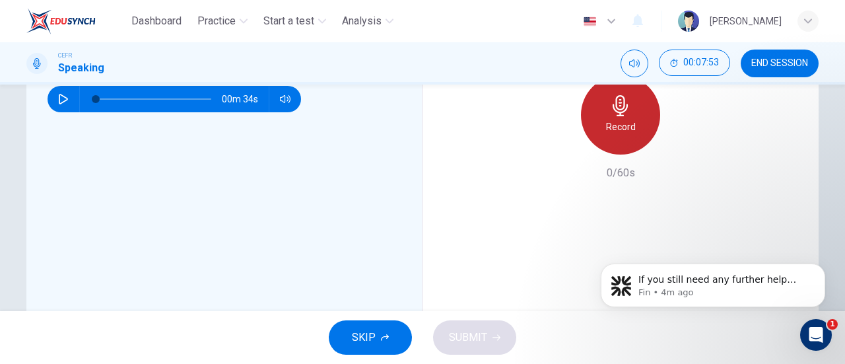
click at [628, 127] on h6 "Record" at bounding box center [621, 127] width 30 height 16
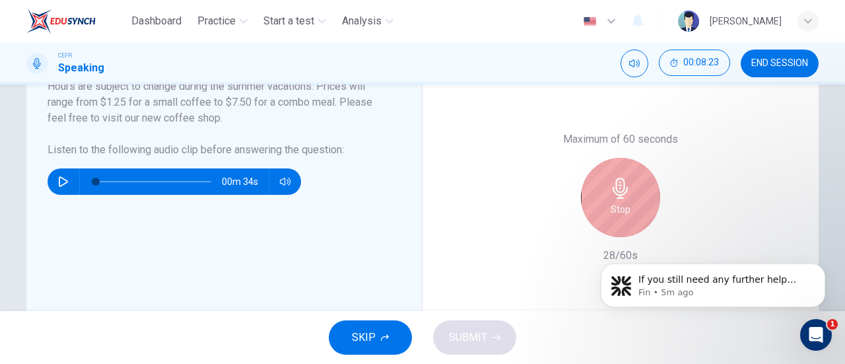
scroll to position [328, 0]
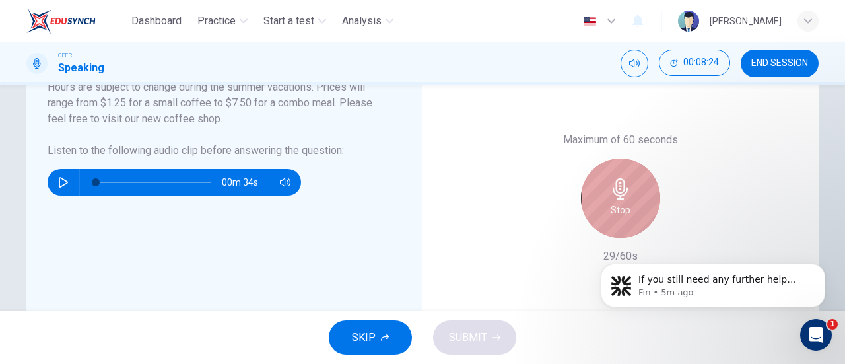
click at [620, 190] on icon "button" at bounding box center [619, 188] width 15 height 21
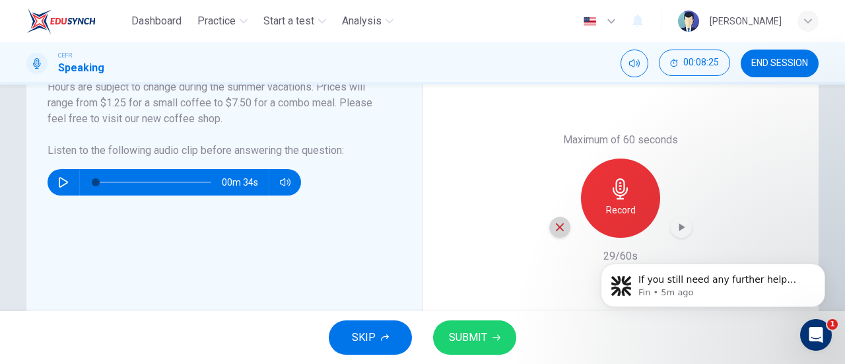
click at [556, 226] on icon "button" at bounding box center [560, 227] width 8 height 8
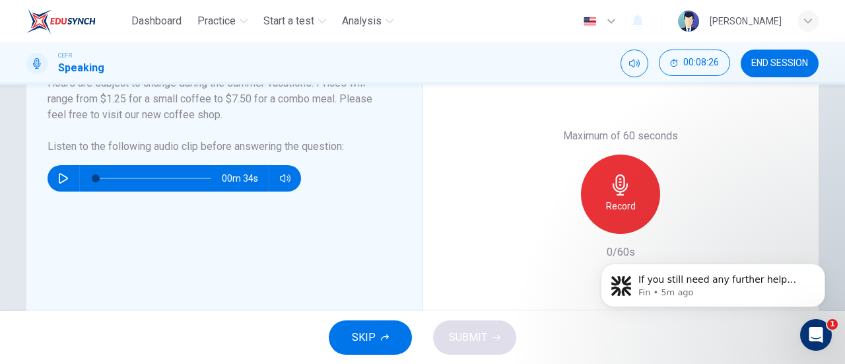
scroll to position [332, 0]
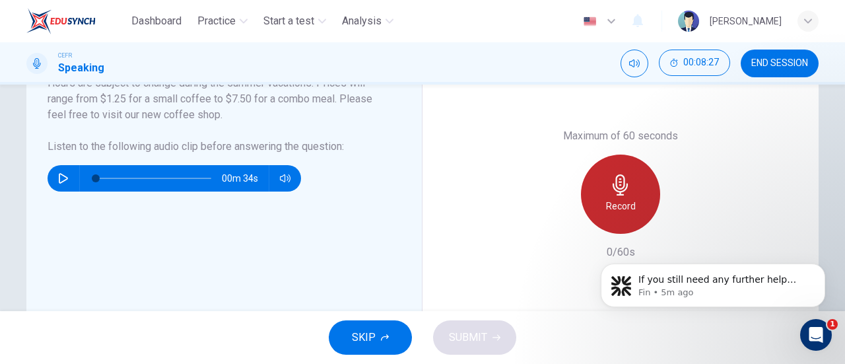
click at [617, 205] on h6 "Record" at bounding box center [621, 206] width 30 height 16
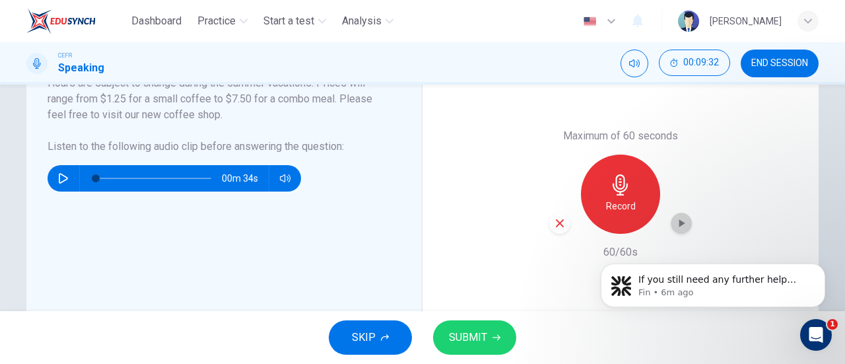
click at [680, 222] on icon "button" at bounding box center [682, 223] width 6 height 8
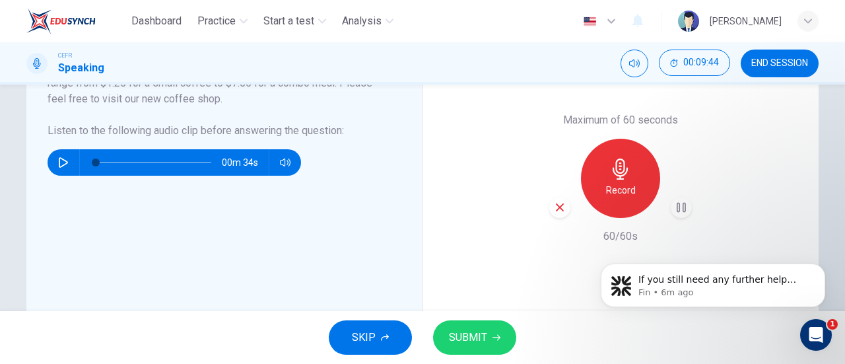
scroll to position [348, 0]
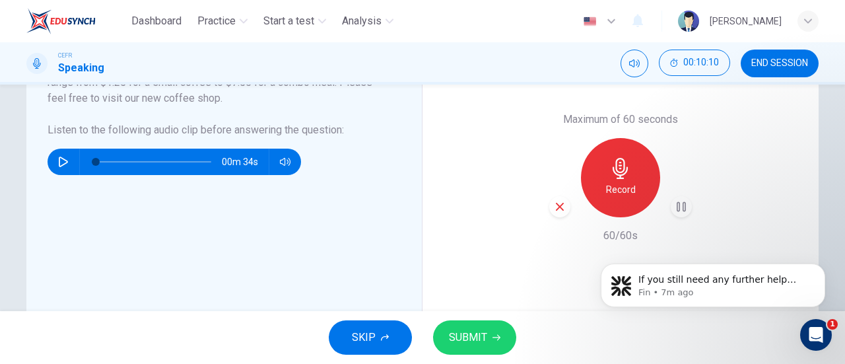
click at [499, 332] on button "SUBMIT" at bounding box center [474, 337] width 83 height 34
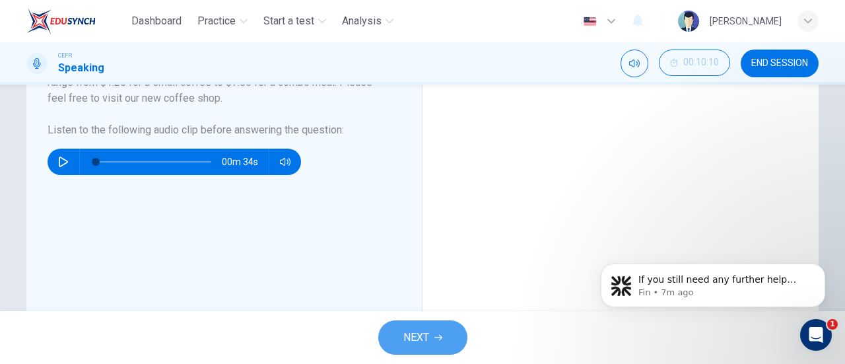
click at [399, 325] on button "NEXT" at bounding box center [422, 337] width 89 height 34
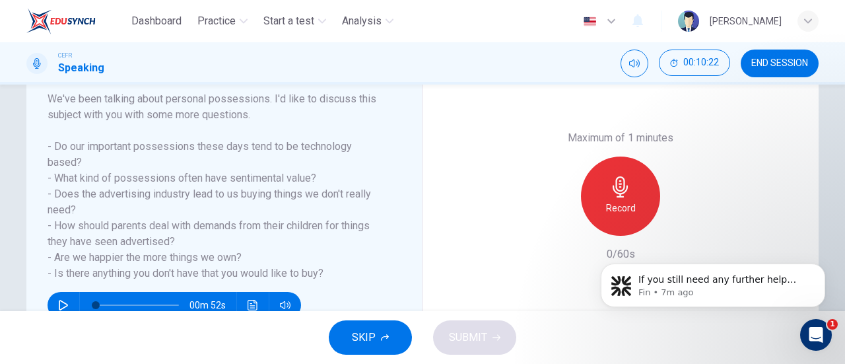
scroll to position [211, 0]
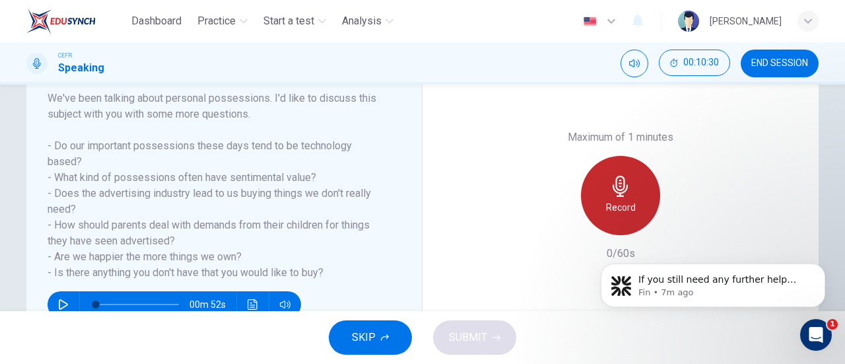
click at [600, 196] on div "Record" at bounding box center [620, 195] width 79 height 79
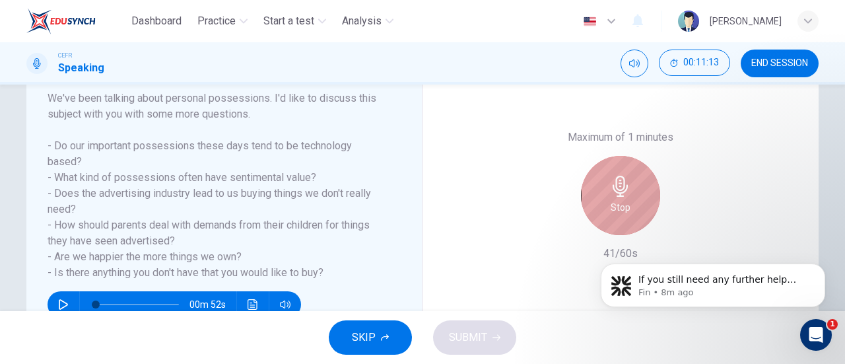
click at [600, 196] on div "Stop" at bounding box center [620, 195] width 79 height 79
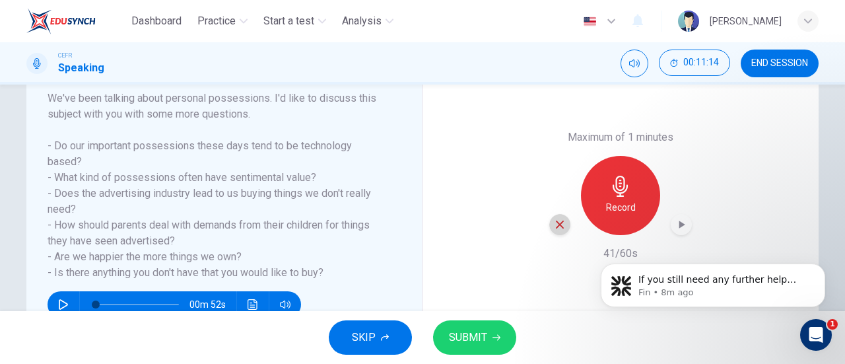
click at [554, 225] on icon "button" at bounding box center [560, 224] width 12 height 12
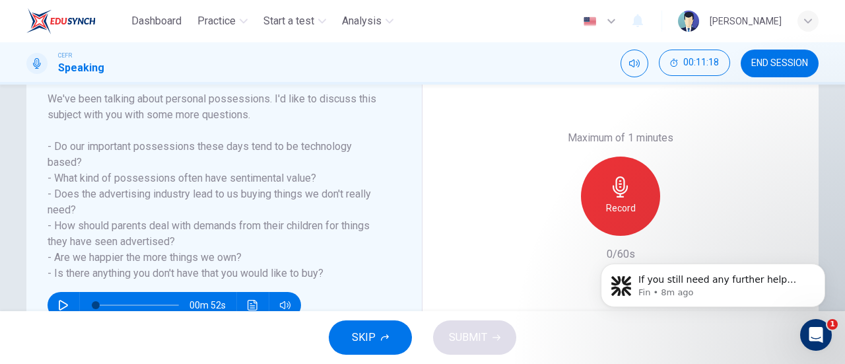
scroll to position [209, 0]
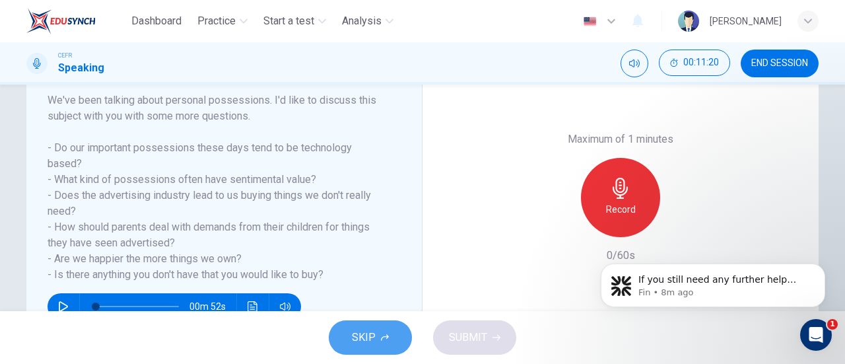
click at [367, 331] on span "SKIP" at bounding box center [364, 337] width 24 height 18
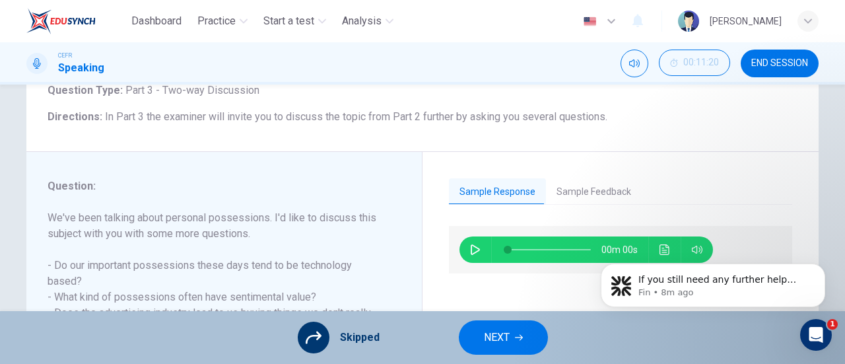
scroll to position [90, 0]
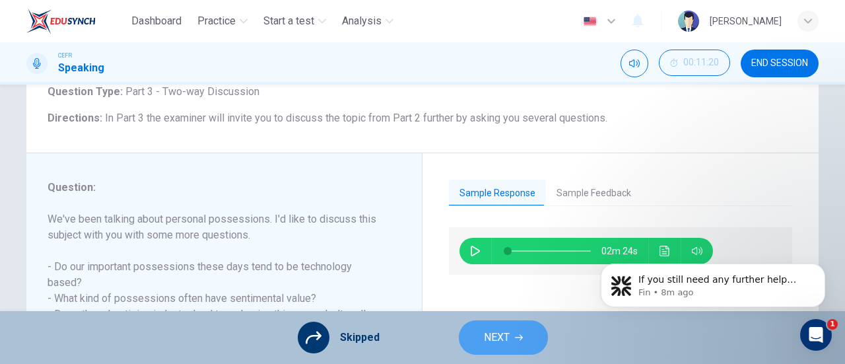
click at [512, 331] on button "NEXT" at bounding box center [503, 337] width 89 height 34
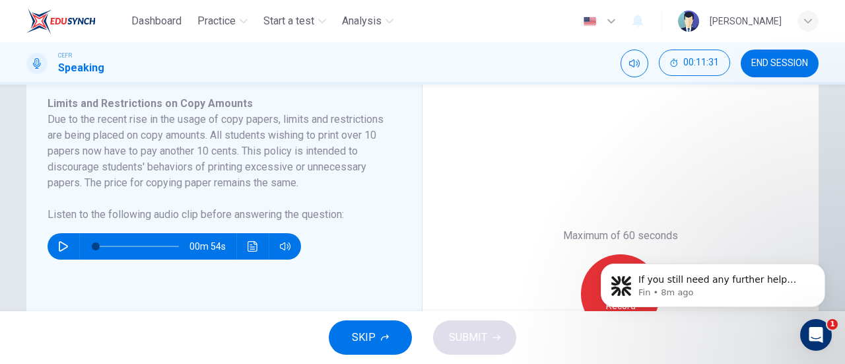
scroll to position [0, 0]
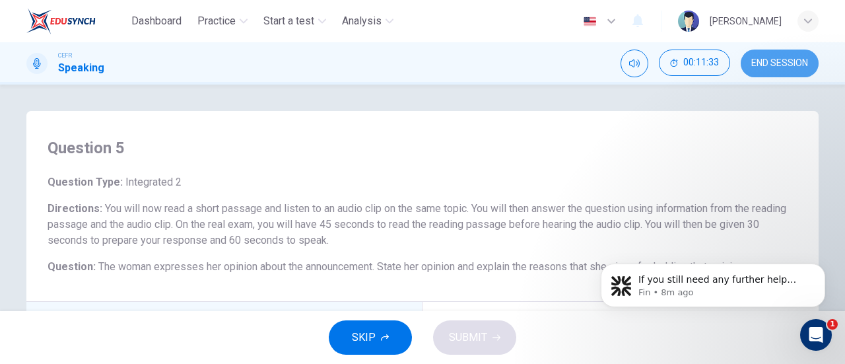
click at [794, 63] on span "END SESSION" at bounding box center [779, 63] width 57 height 11
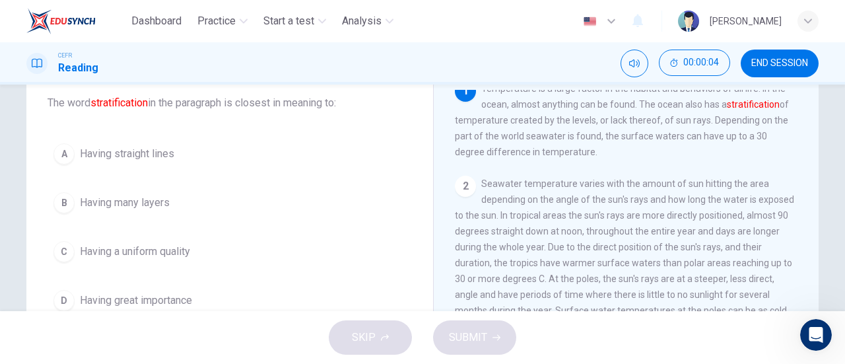
scroll to position [88, 0]
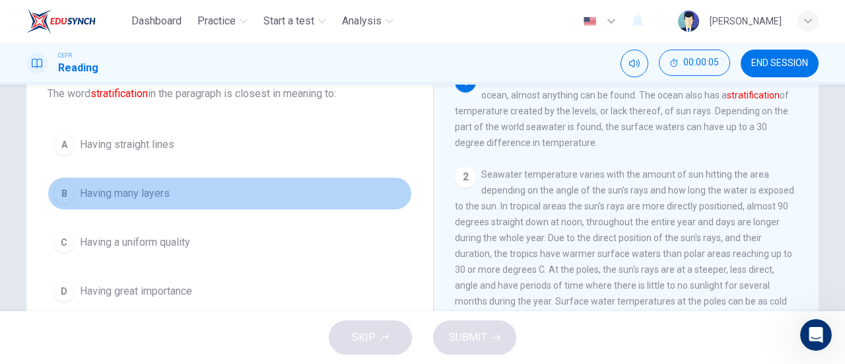
click at [195, 190] on button "B Having many layers" at bounding box center [230, 193] width 364 height 33
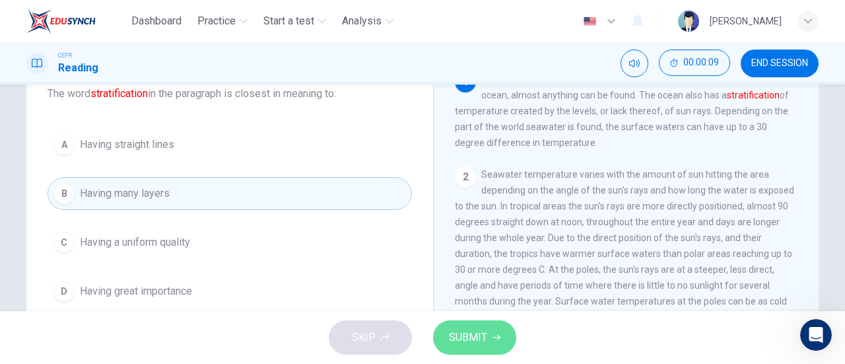
click at [501, 340] on button "SUBMIT" at bounding box center [474, 337] width 83 height 34
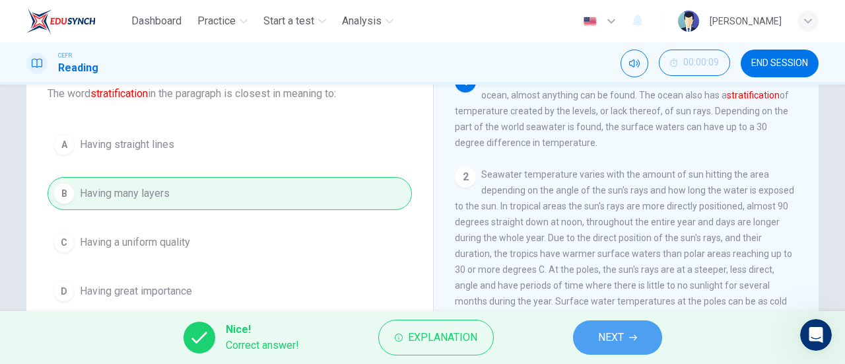
click at [604, 328] on span "NEXT" at bounding box center [611, 337] width 26 height 18
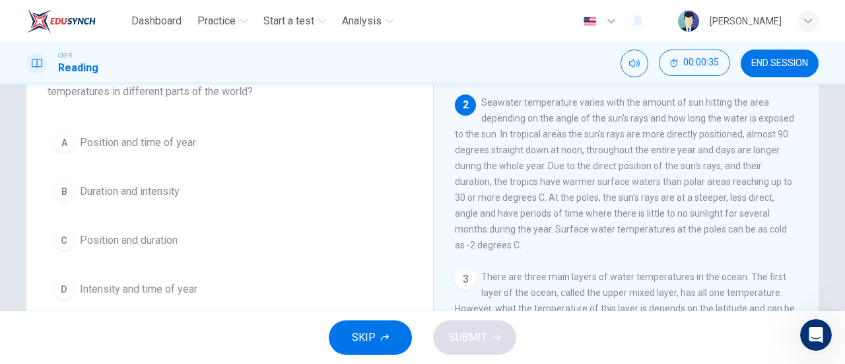
scroll to position [107, 0]
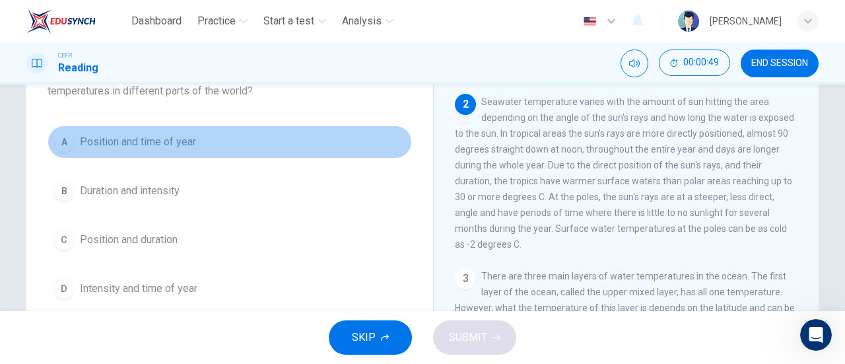
click at [251, 141] on button "A Position and time of year" at bounding box center [230, 141] width 364 height 33
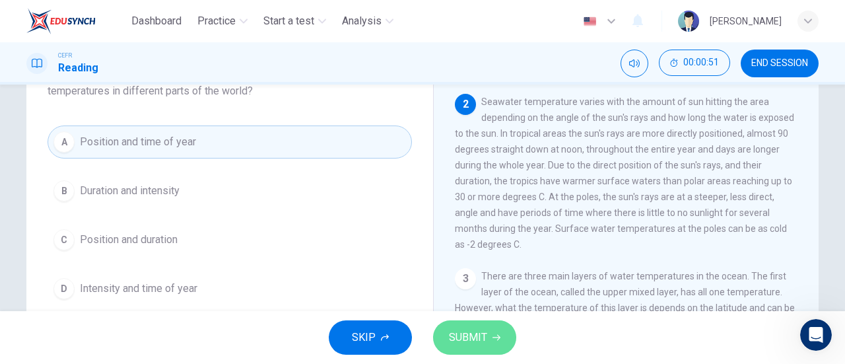
click at [470, 340] on span "SUBMIT" at bounding box center [468, 337] width 38 height 18
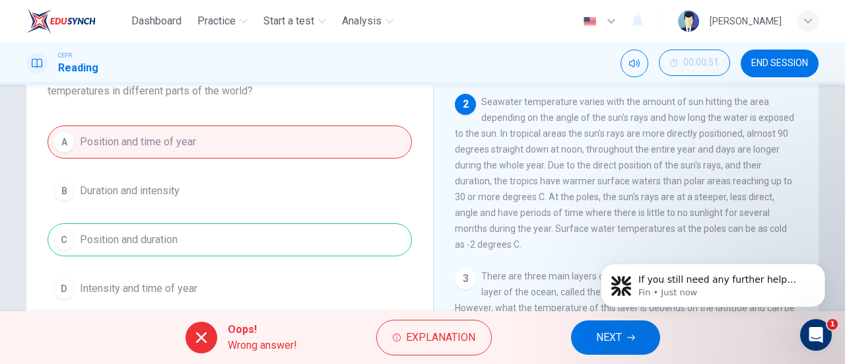
scroll to position [4596, 0]
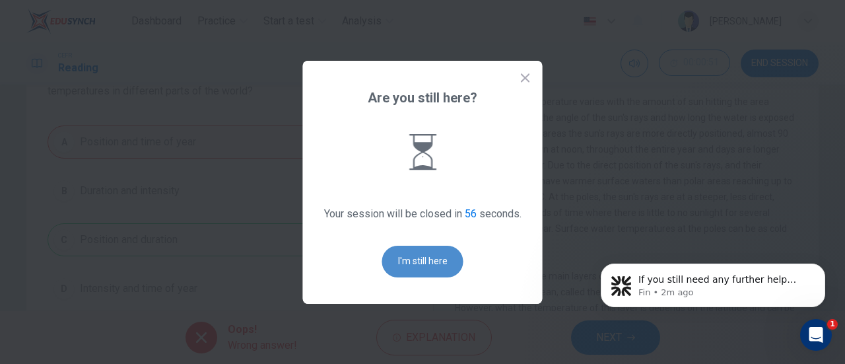
click at [428, 249] on button "I'm still here" at bounding box center [422, 261] width 81 height 32
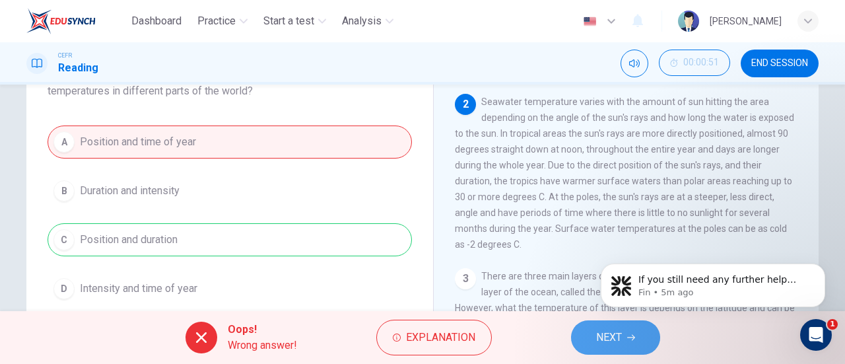
click at [585, 335] on button "NEXT" at bounding box center [615, 337] width 89 height 34
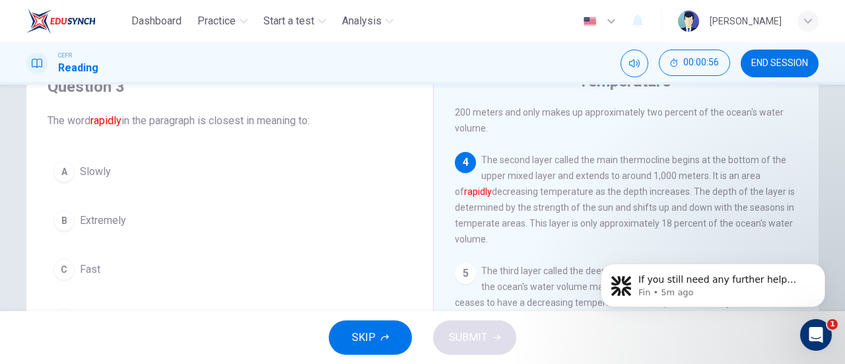
scroll to position [92, 0]
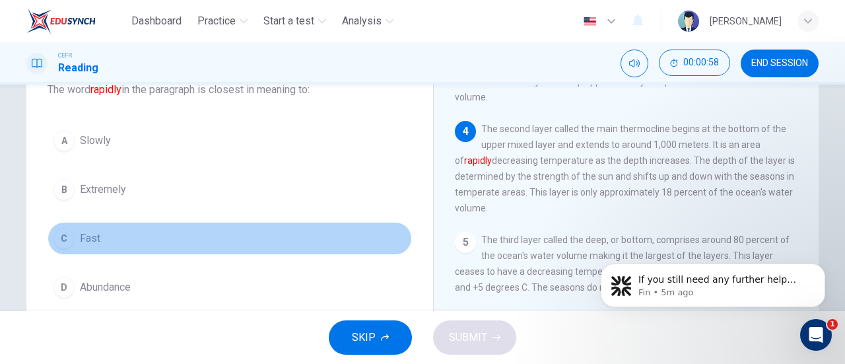
click at [81, 234] on span "Fast" at bounding box center [90, 238] width 20 height 16
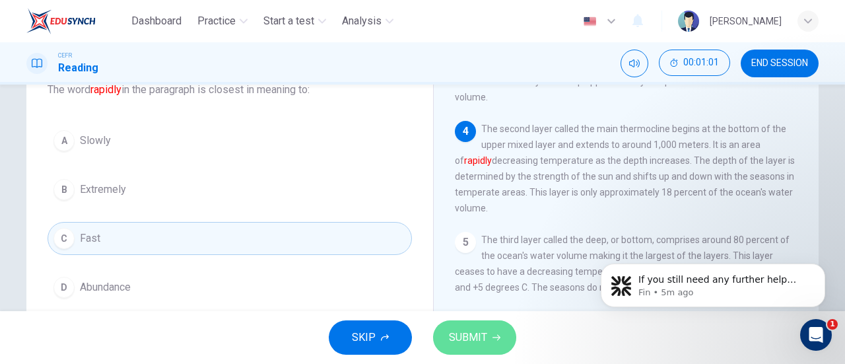
click at [476, 335] on span "SUBMIT" at bounding box center [468, 337] width 38 height 18
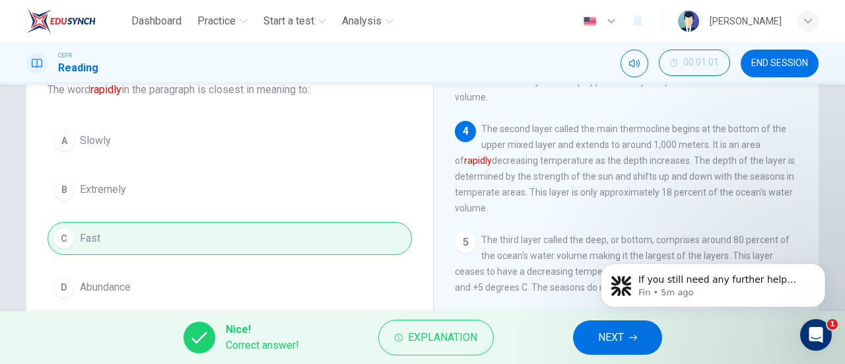
click at [596, 333] on button "NEXT" at bounding box center [617, 337] width 89 height 34
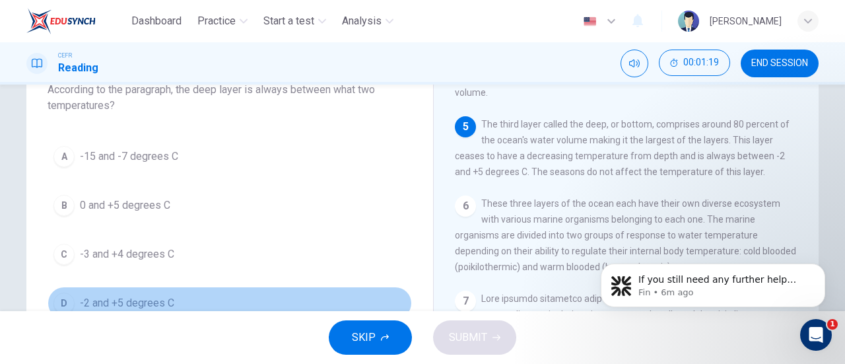
click at [98, 298] on span "-2 and +5 degrees C" at bounding box center [127, 303] width 94 height 16
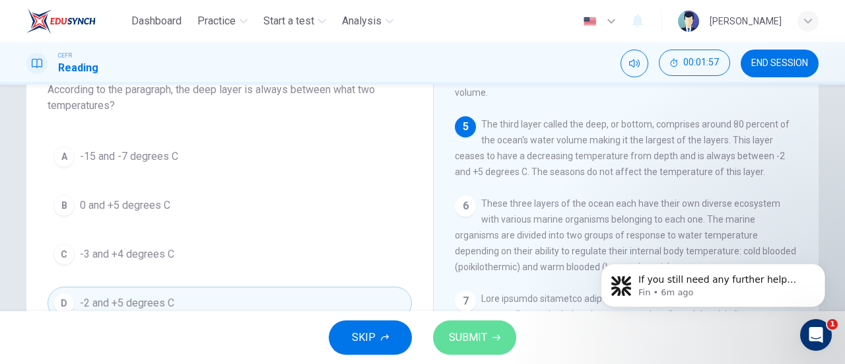
click at [475, 329] on span "SUBMIT" at bounding box center [468, 337] width 38 height 18
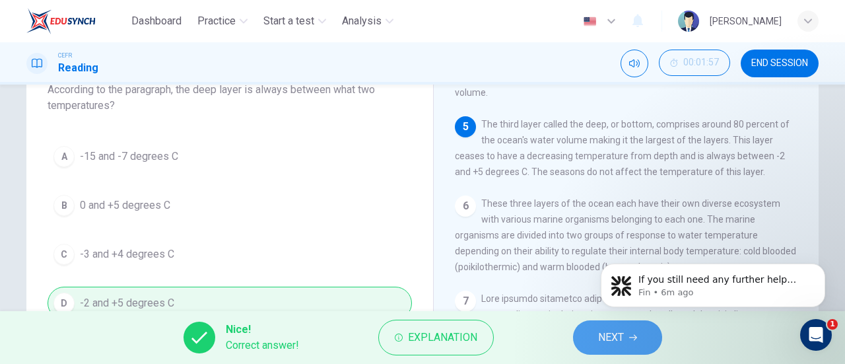
click at [583, 340] on button "NEXT" at bounding box center [617, 337] width 89 height 34
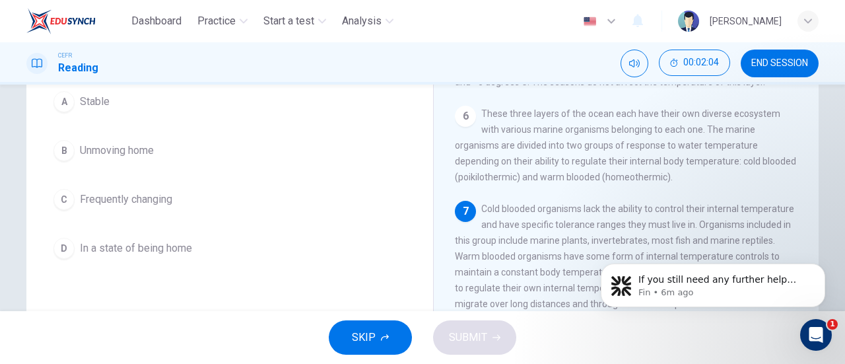
scroll to position [133, 0]
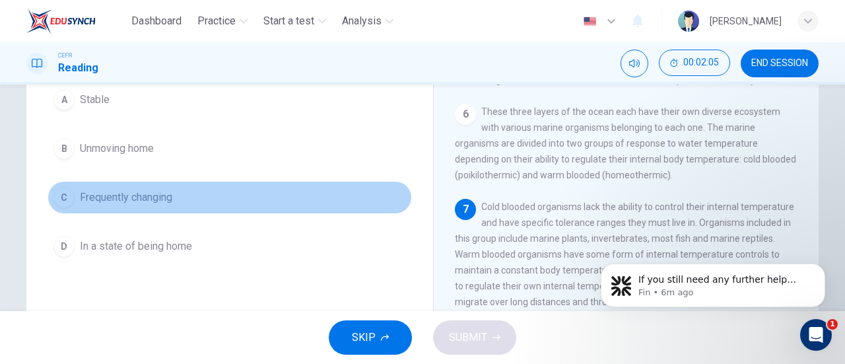
click at [153, 207] on button "C Frequently changing" at bounding box center [230, 197] width 364 height 33
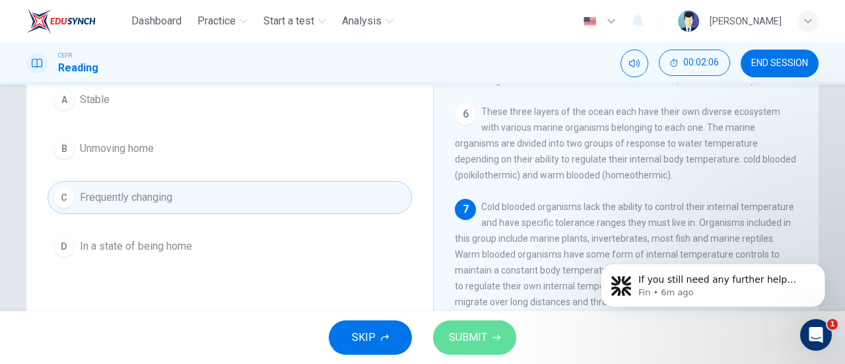
click at [461, 346] on span "SUBMIT" at bounding box center [468, 337] width 38 height 18
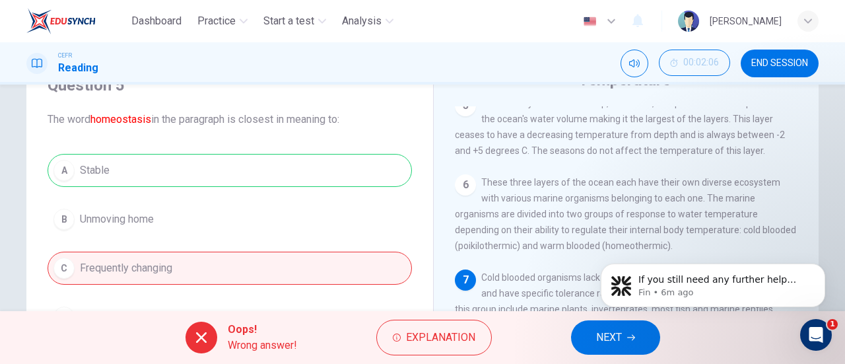
scroll to position [46, 0]
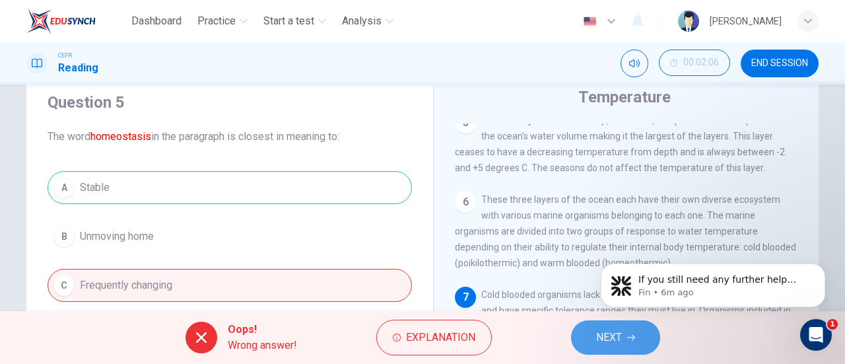
click at [627, 348] on button "NEXT" at bounding box center [615, 337] width 89 height 34
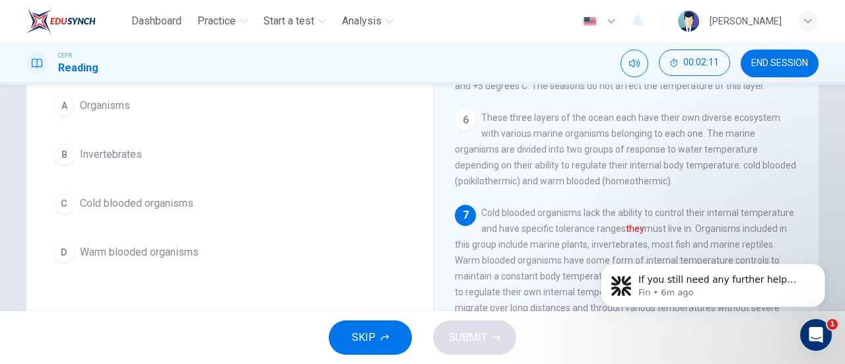
scroll to position [127, 0]
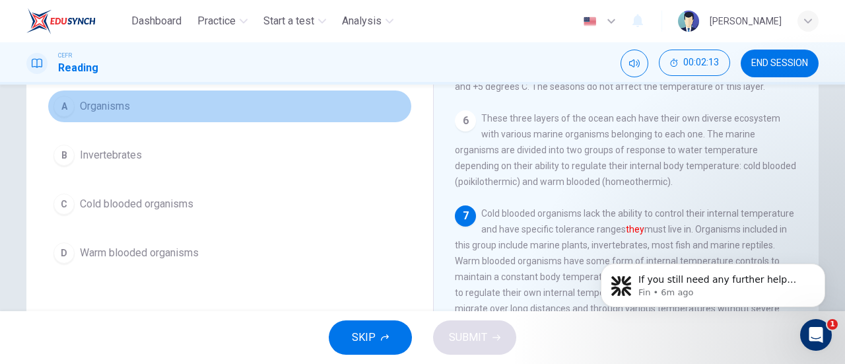
click at [143, 113] on button "A Organisms" at bounding box center [230, 106] width 364 height 33
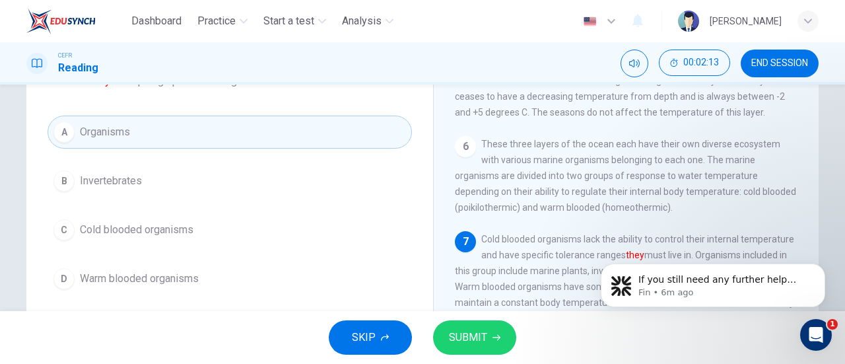
scroll to position [99, 0]
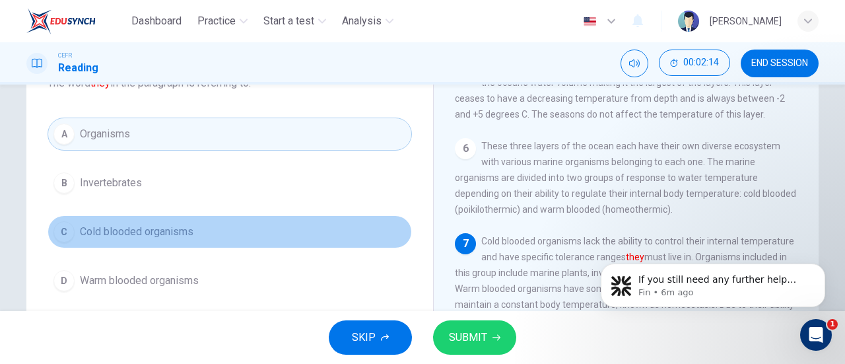
click at [166, 219] on button "C Cold blooded organisms" at bounding box center [230, 231] width 364 height 33
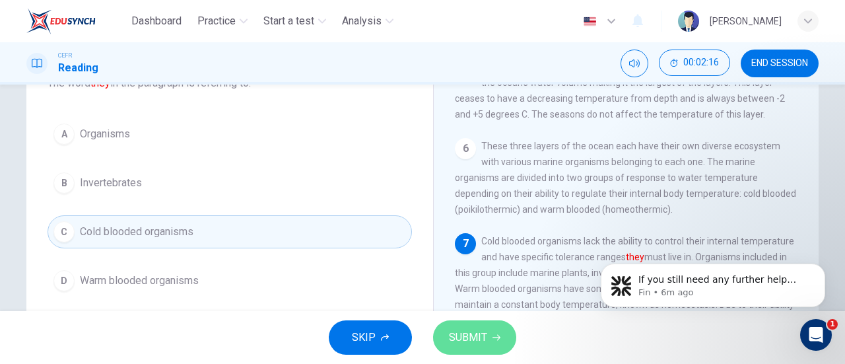
click at [478, 341] on span "SUBMIT" at bounding box center [468, 337] width 38 height 18
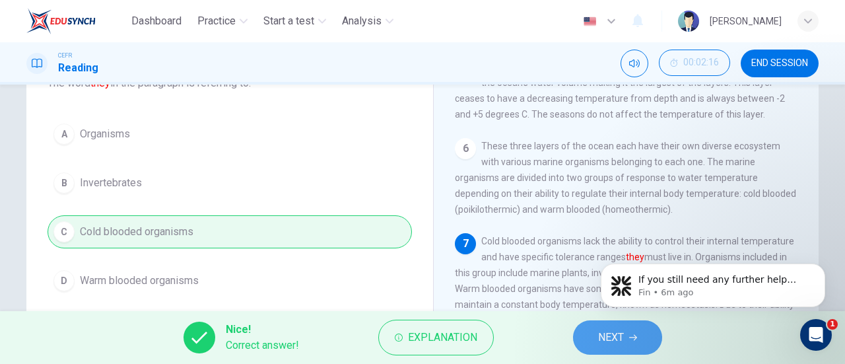
click at [596, 332] on button "NEXT" at bounding box center [617, 337] width 89 height 34
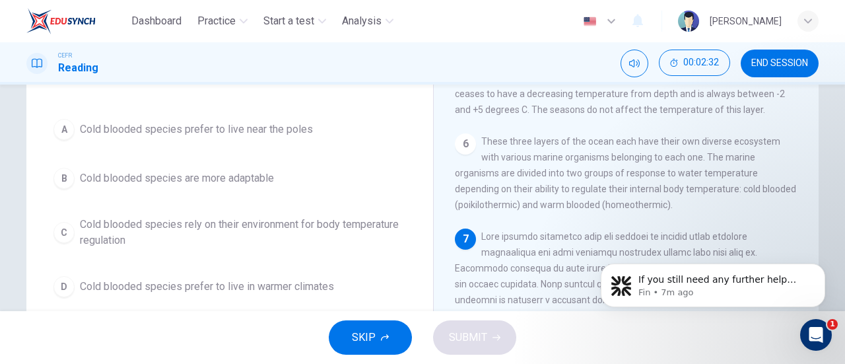
scroll to position [102, 0]
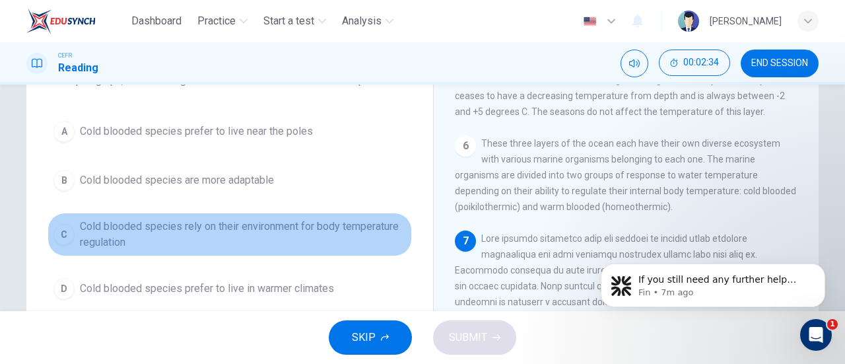
click at [376, 221] on span "Cold blooded species rely on their environment for body temperature regulation" at bounding box center [243, 234] width 326 height 32
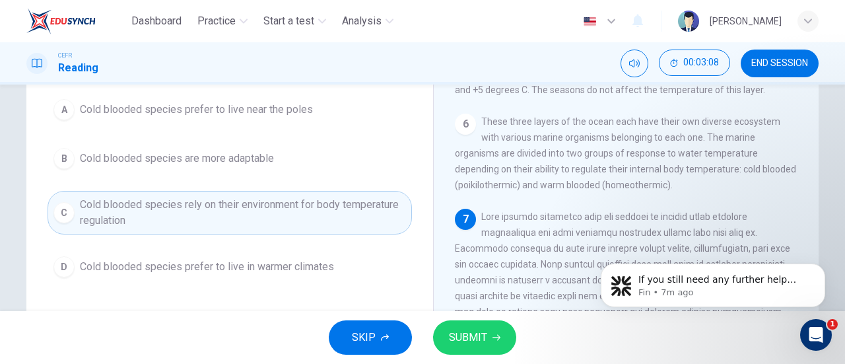
scroll to position [127, 0]
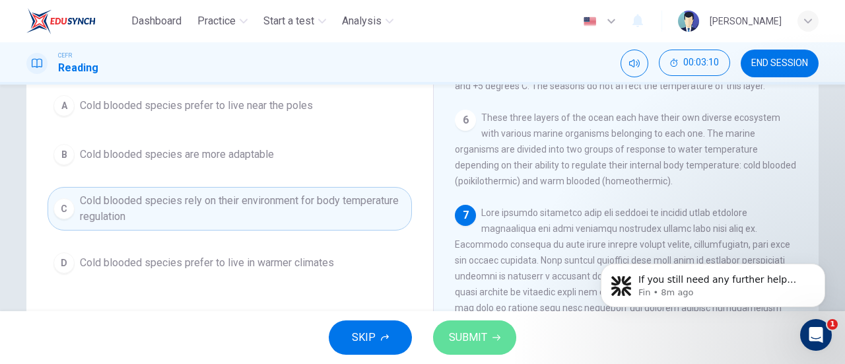
click at [489, 333] on button "SUBMIT" at bounding box center [474, 337] width 83 height 34
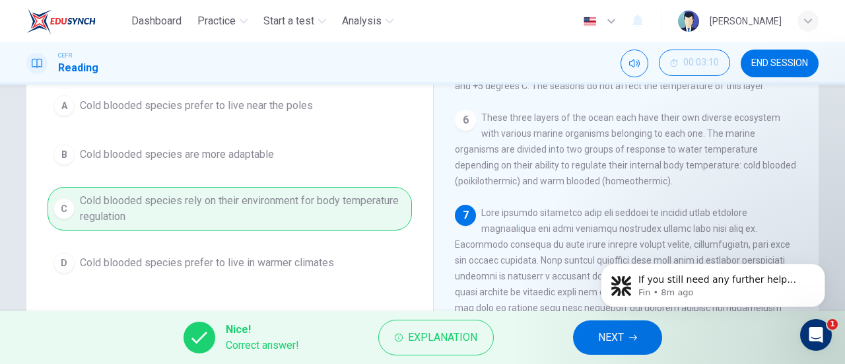
click at [605, 322] on body "If you still need any further help deciding about retaking the speaking section…" at bounding box center [712, 282] width 253 height 82
click at [604, 331] on span "NEXT" at bounding box center [611, 337] width 26 height 18
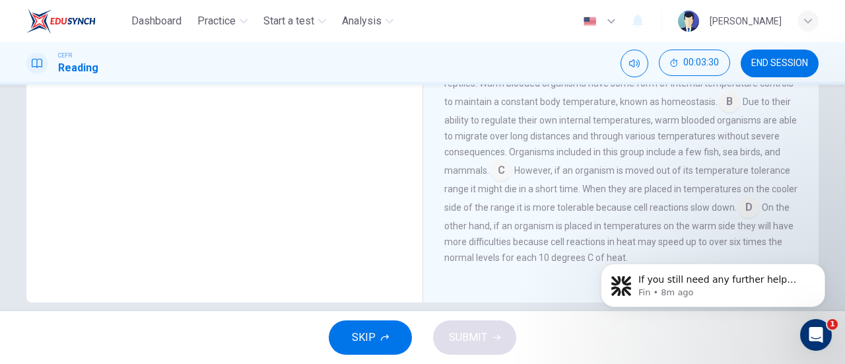
scroll to position [267, 0]
click at [759, 207] on input at bounding box center [748, 208] width 21 height 21
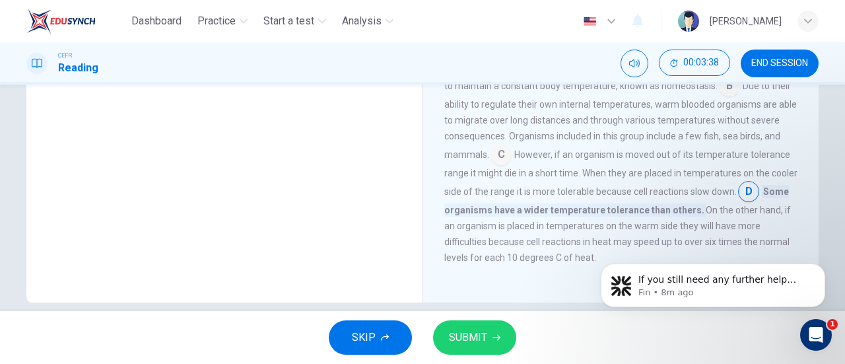
scroll to position [520, 0]
click at [498, 163] on input at bounding box center [500, 155] width 21 height 21
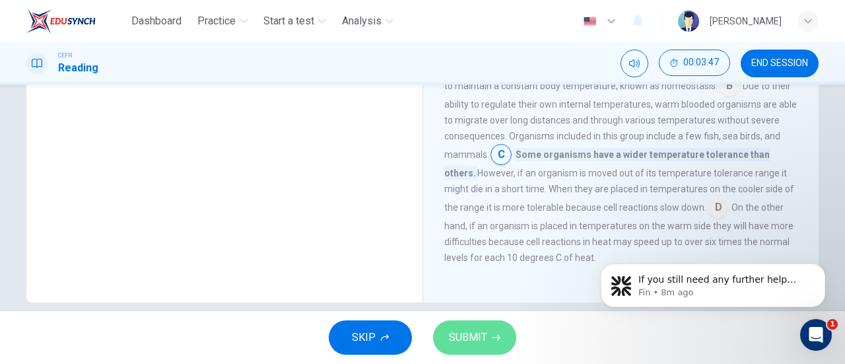
click at [450, 331] on span "SUBMIT" at bounding box center [468, 337] width 38 height 18
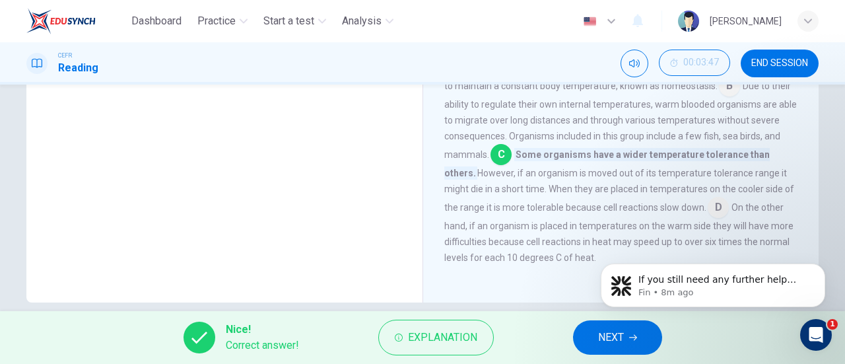
click at [589, 332] on button "NEXT" at bounding box center [617, 337] width 89 height 34
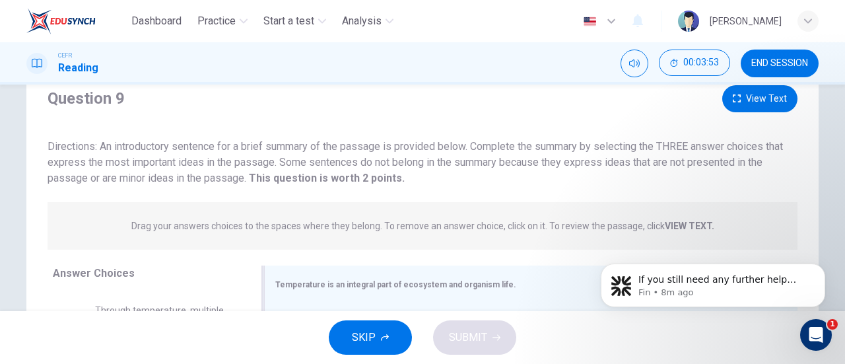
scroll to position [46, 0]
click at [787, 49] on button "END SESSION" at bounding box center [779, 63] width 78 height 28
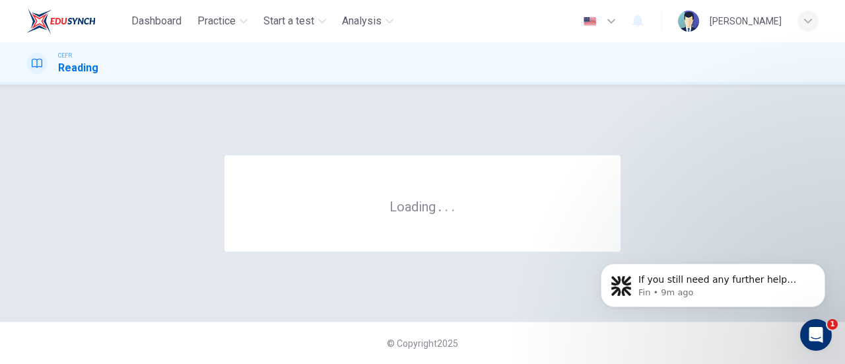
scroll to position [0, 0]
